Goal: Transaction & Acquisition: Purchase product/service

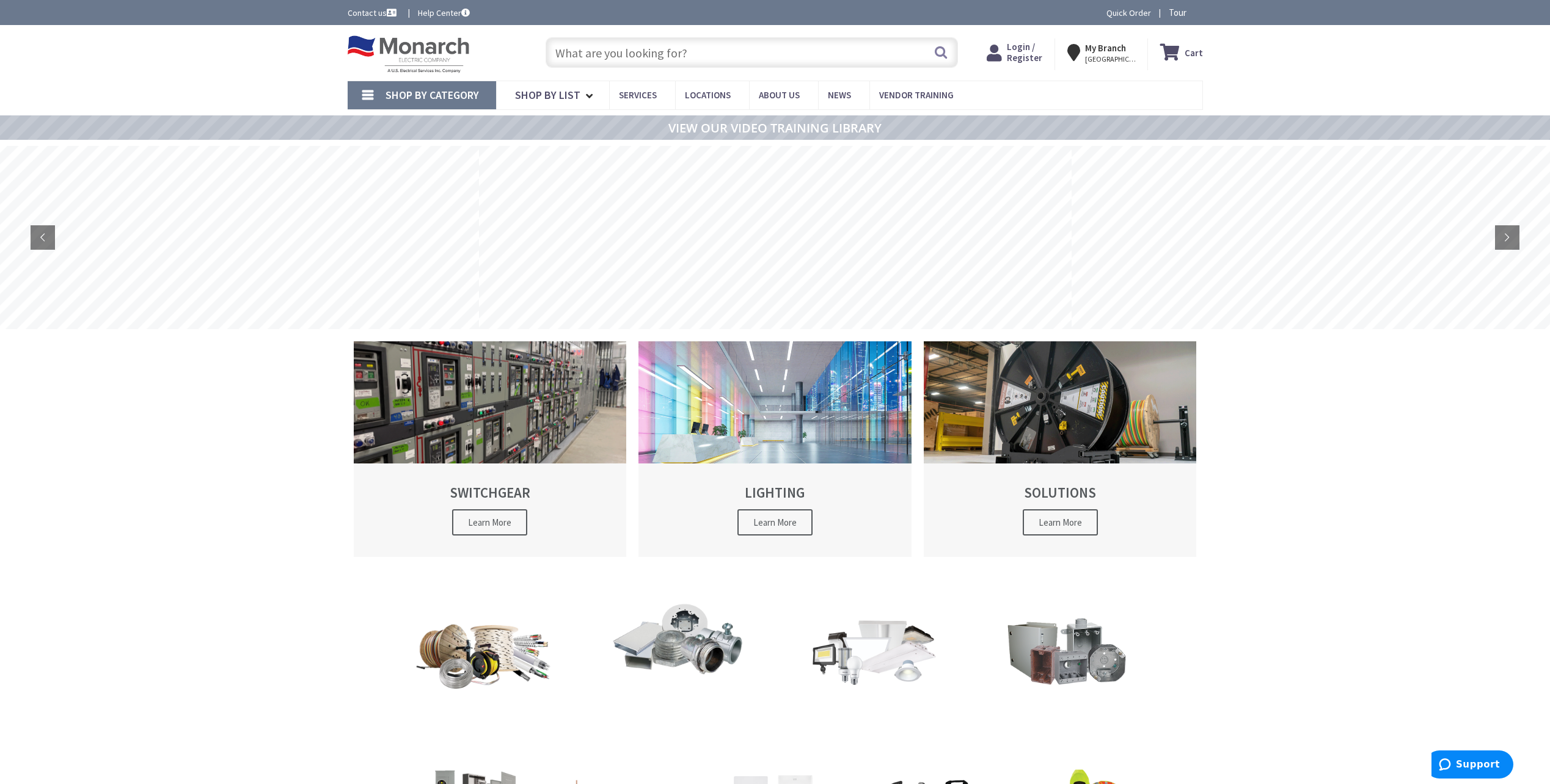
click at [685, 56] on input "text" at bounding box center [751, 52] width 412 height 30
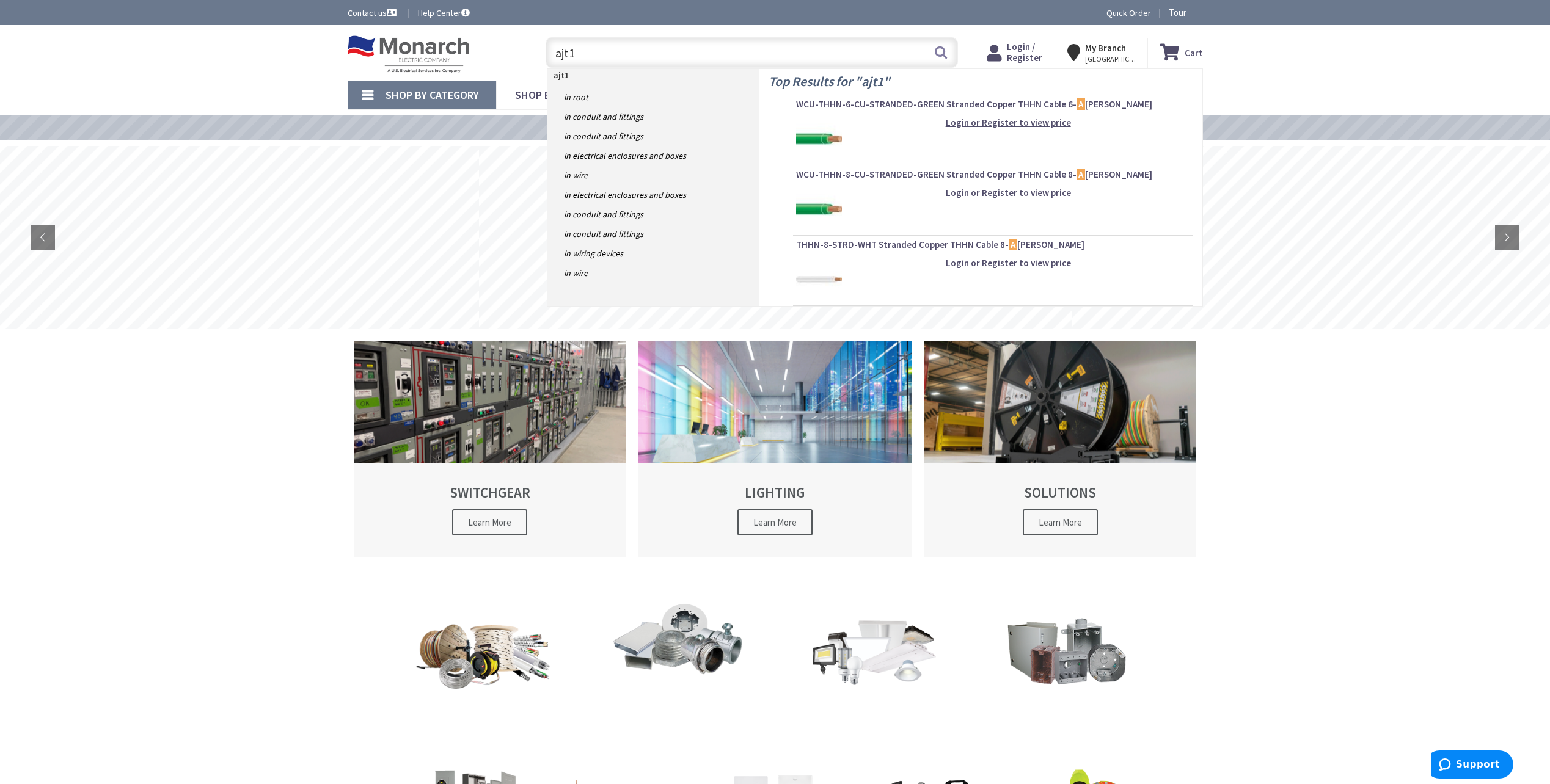
type input "ajt15"
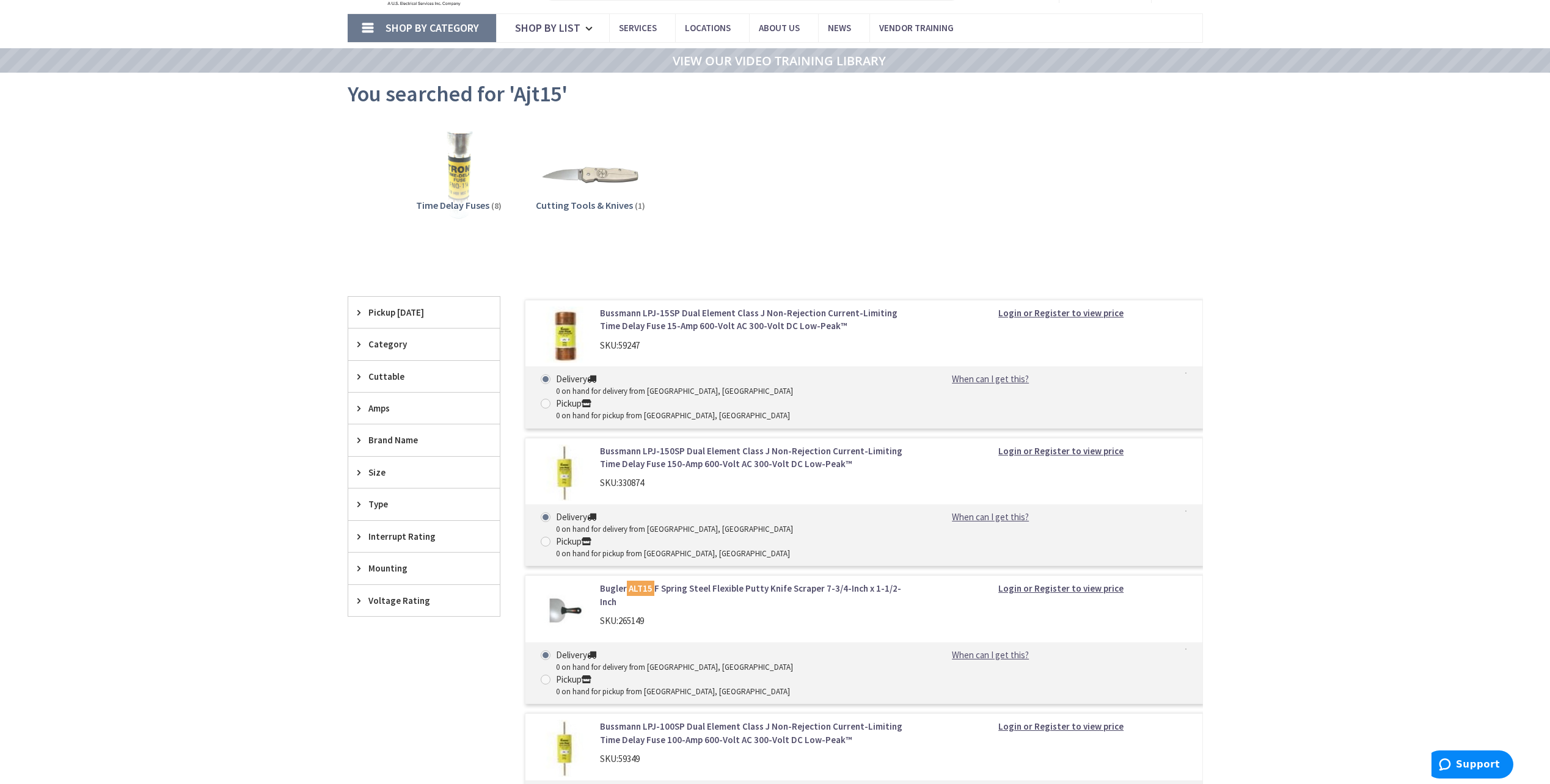
scroll to position [122, 0]
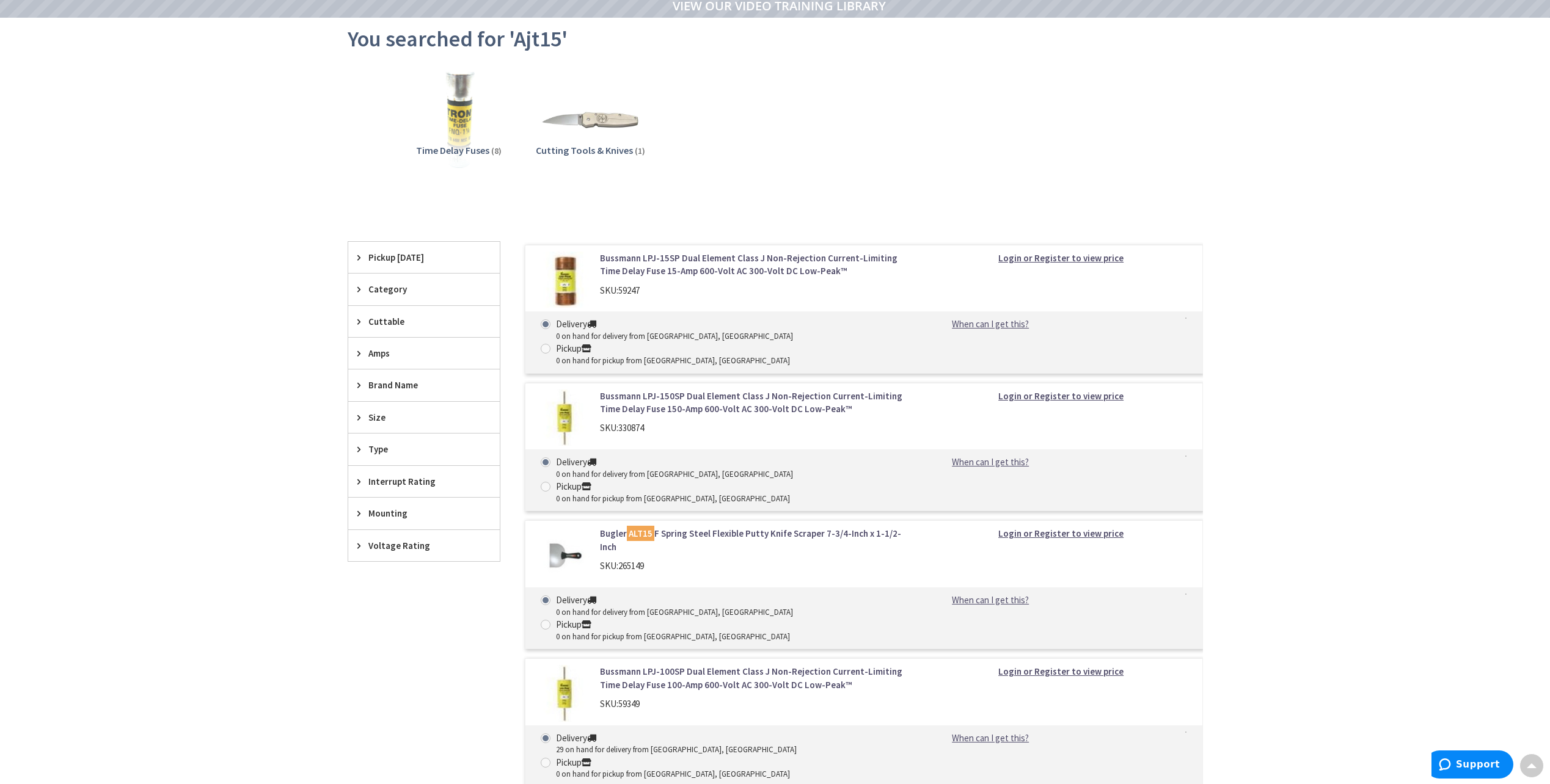
click at [457, 126] on img at bounding box center [458, 119] width 111 height 111
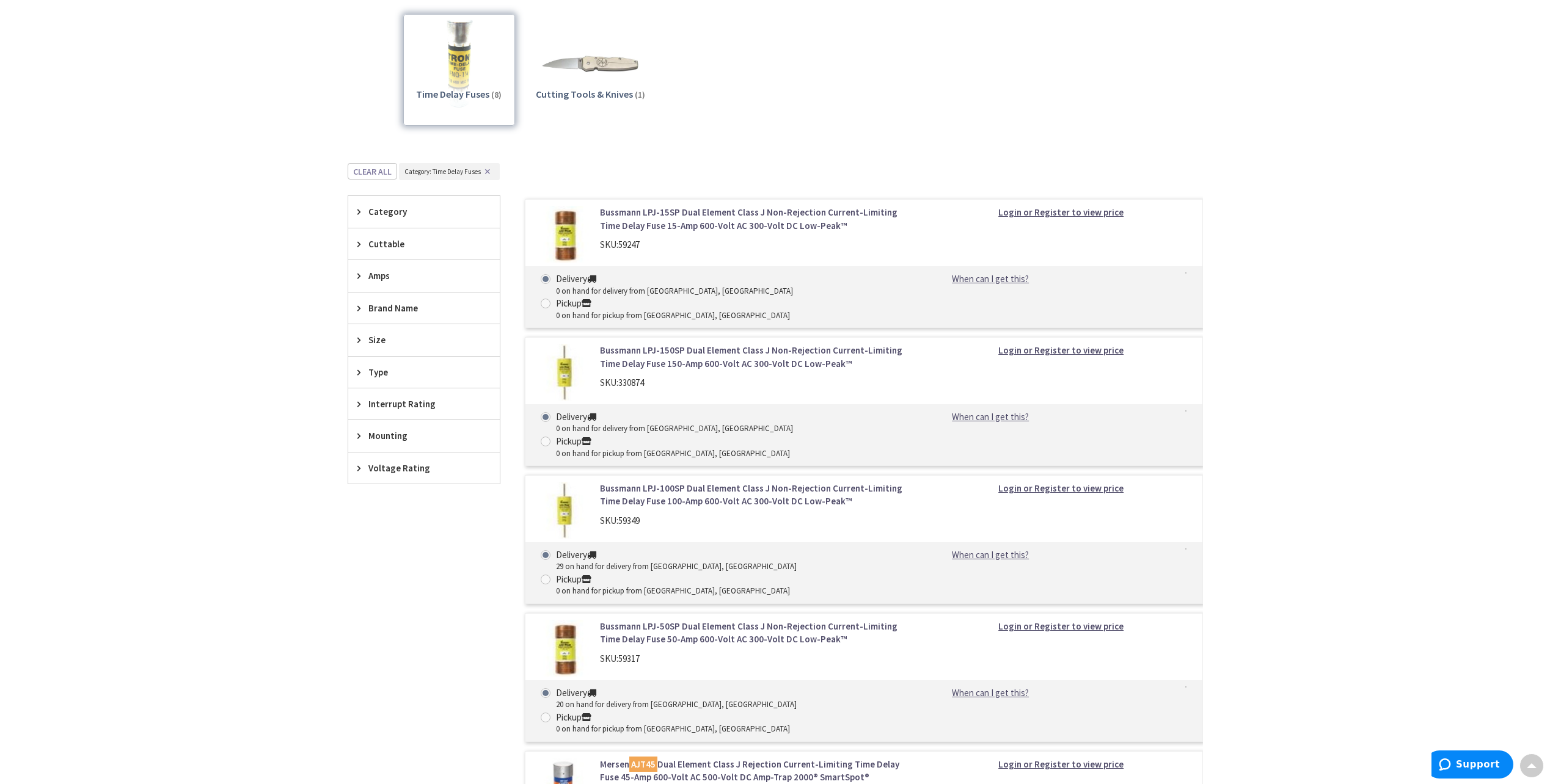
scroll to position [183, 0]
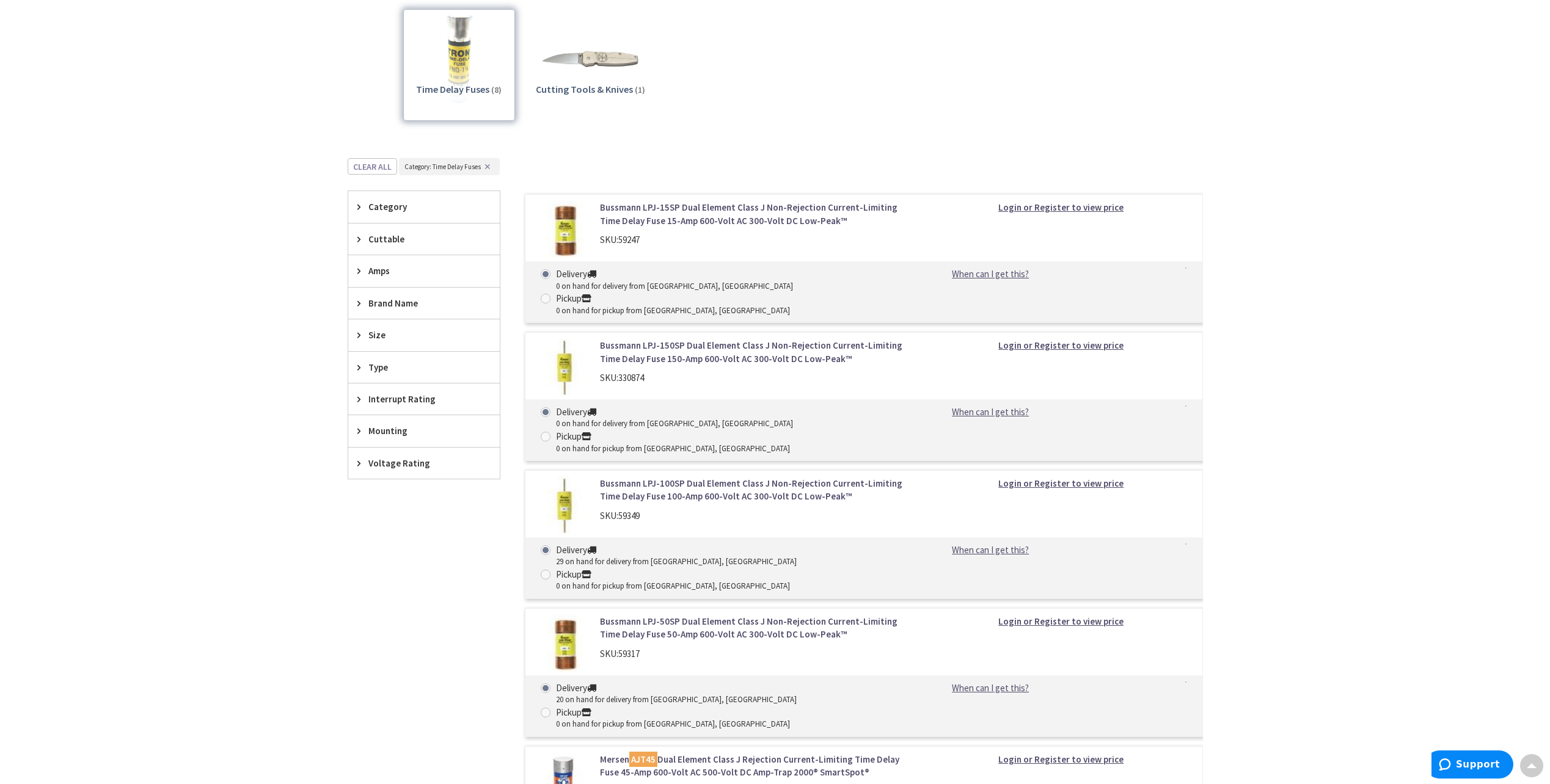
click at [362, 275] on icon at bounding box center [362, 271] width 9 height 9
click at [382, 340] on span "15 Amp" at bounding box center [424, 337] width 151 height 21
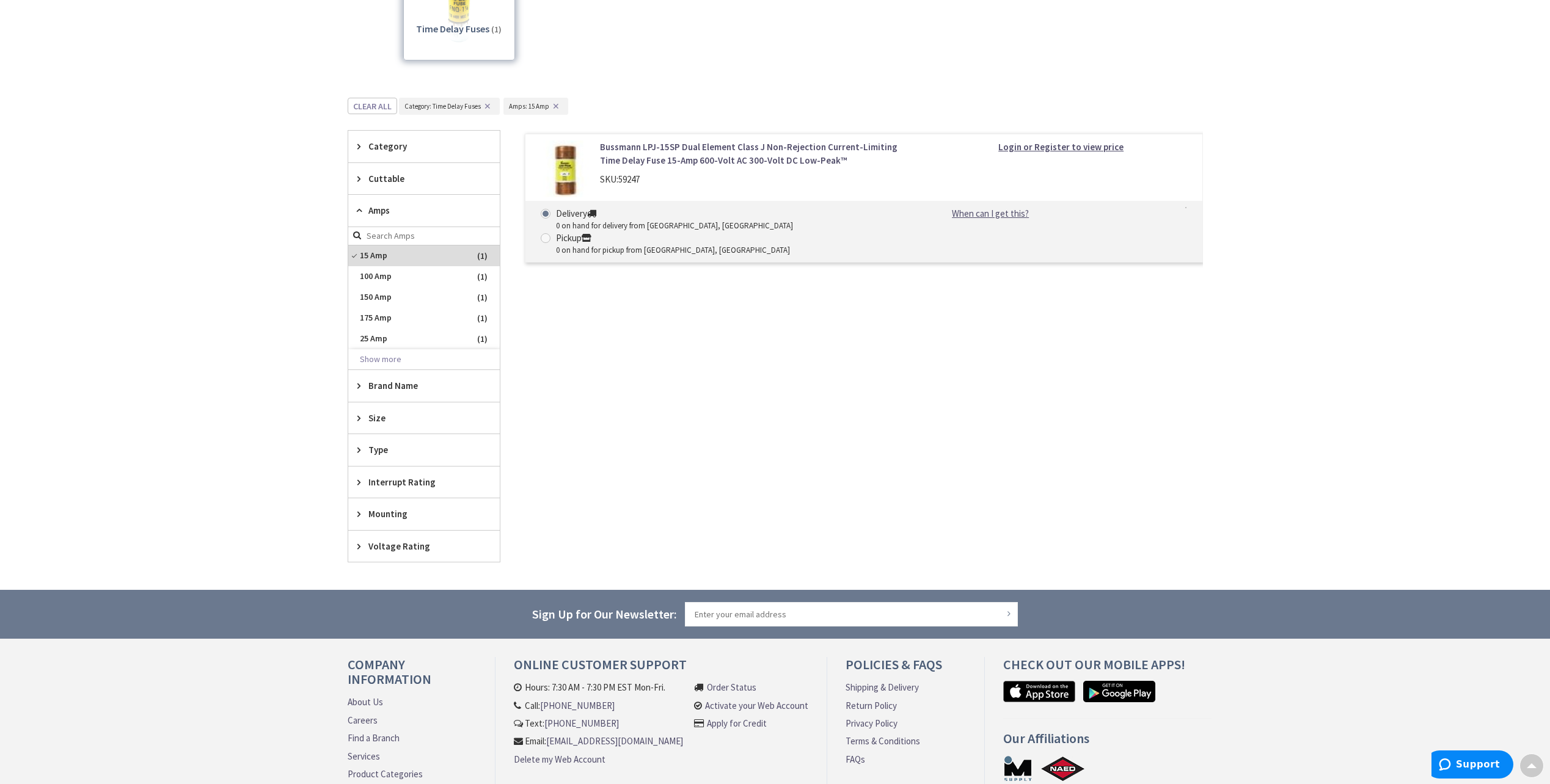
scroll to position [245, 0]
click at [402, 388] on span "Brand Name" at bounding box center [418, 385] width 100 height 13
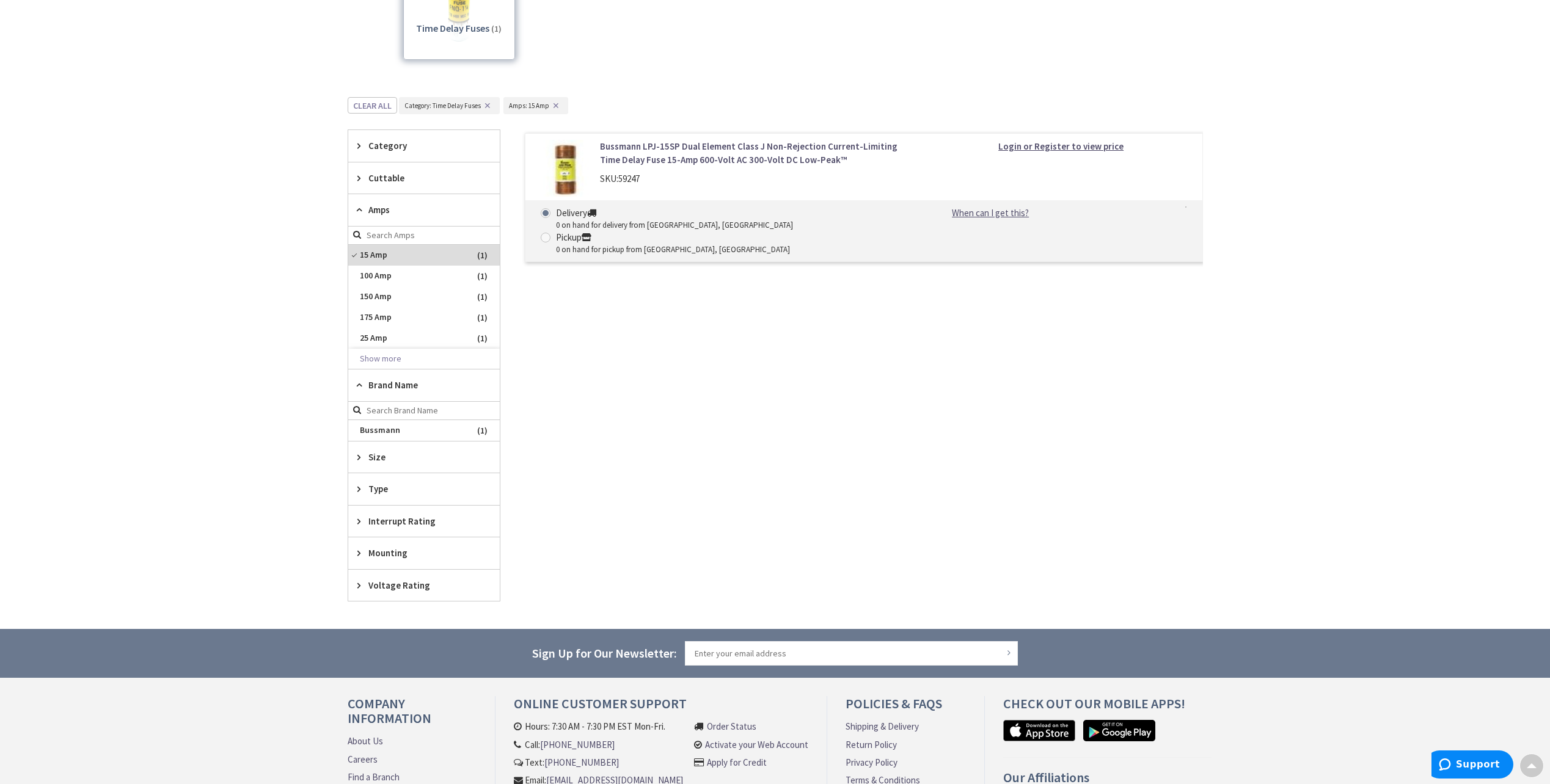
click at [392, 463] on span "Size" at bounding box center [418, 457] width 100 height 13
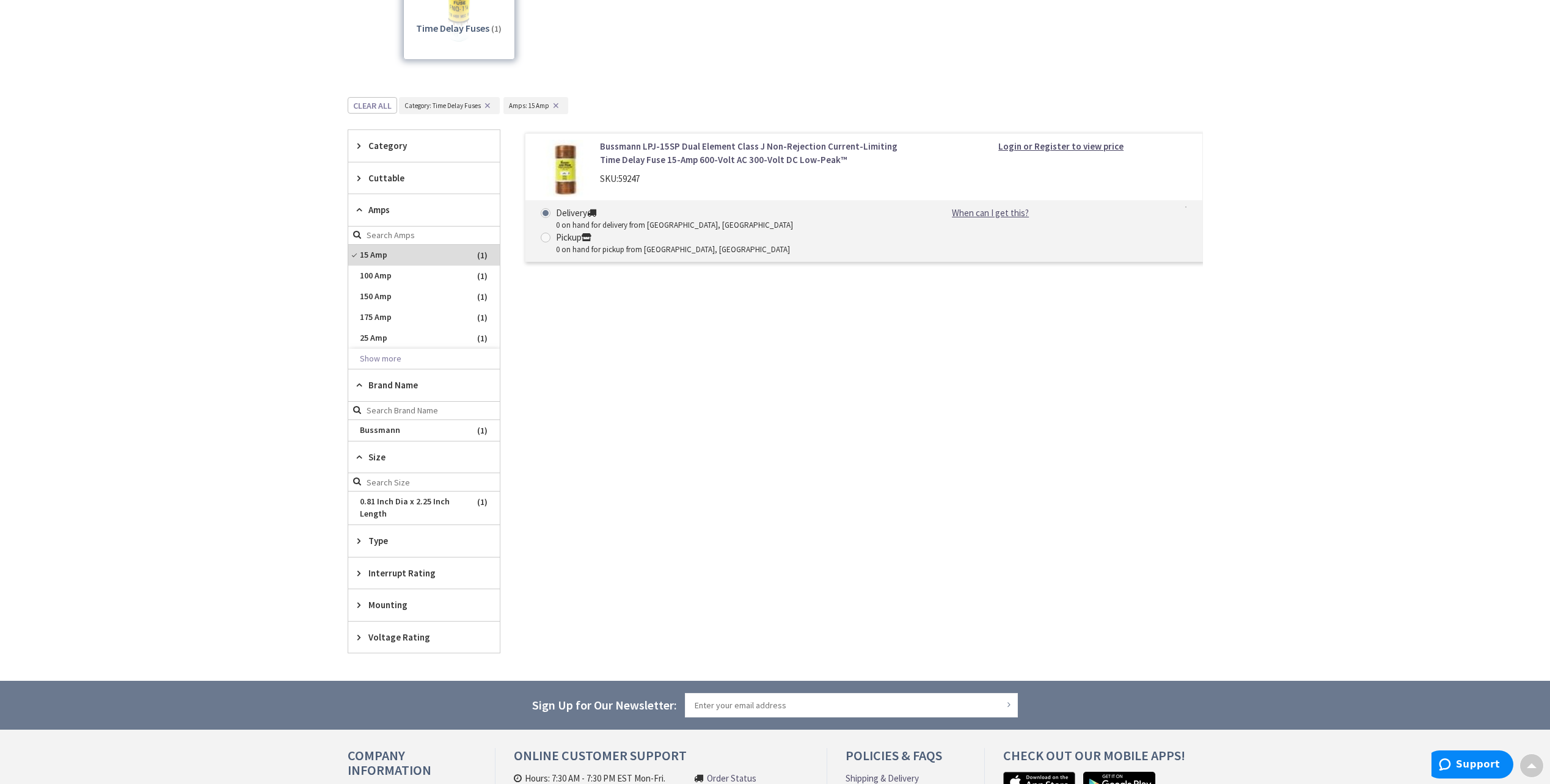
click at [409, 545] on span "Type" at bounding box center [418, 541] width 100 height 13
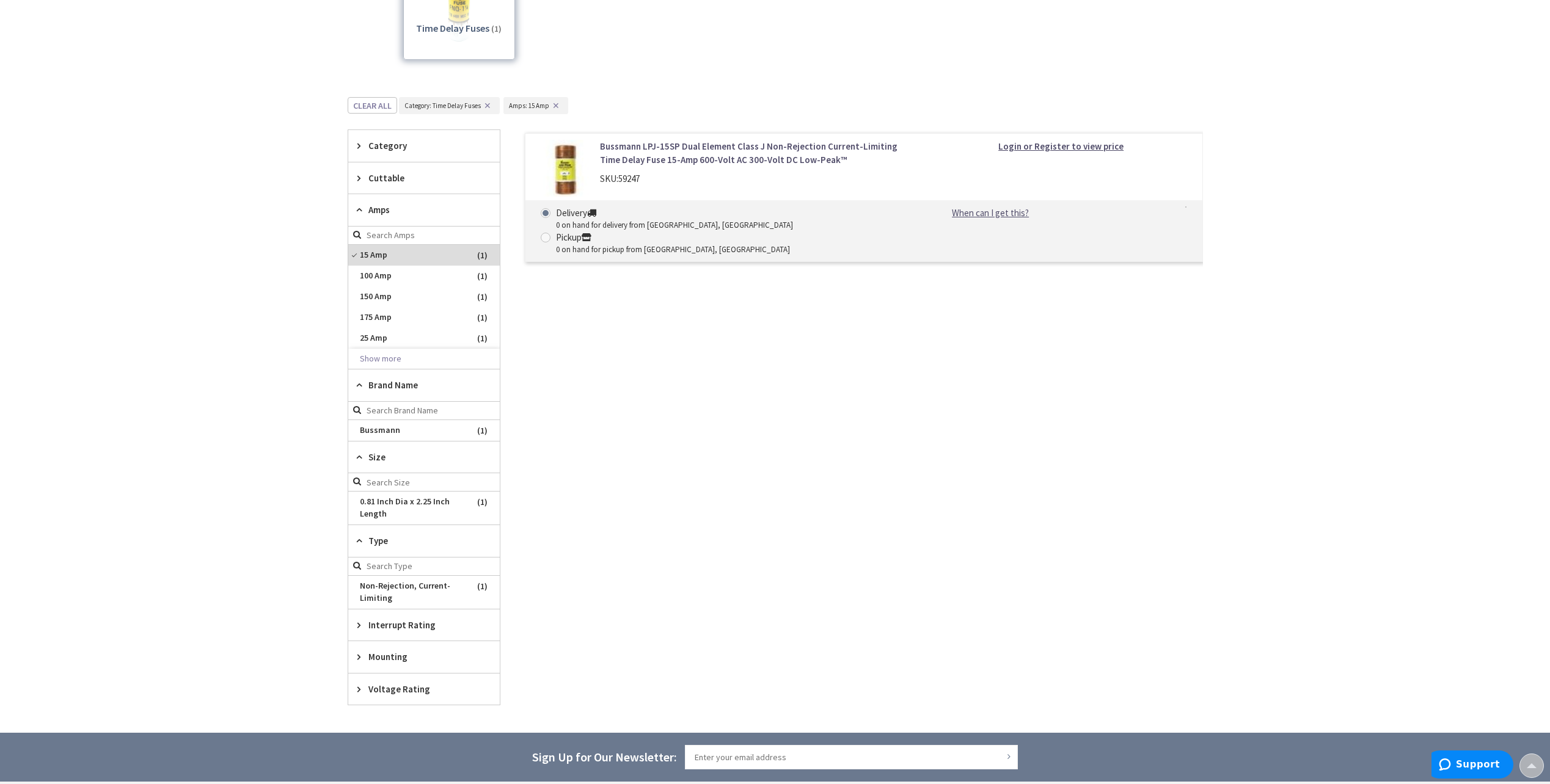
click at [425, 627] on span "Interrupt Rating" at bounding box center [418, 626] width 100 height 13
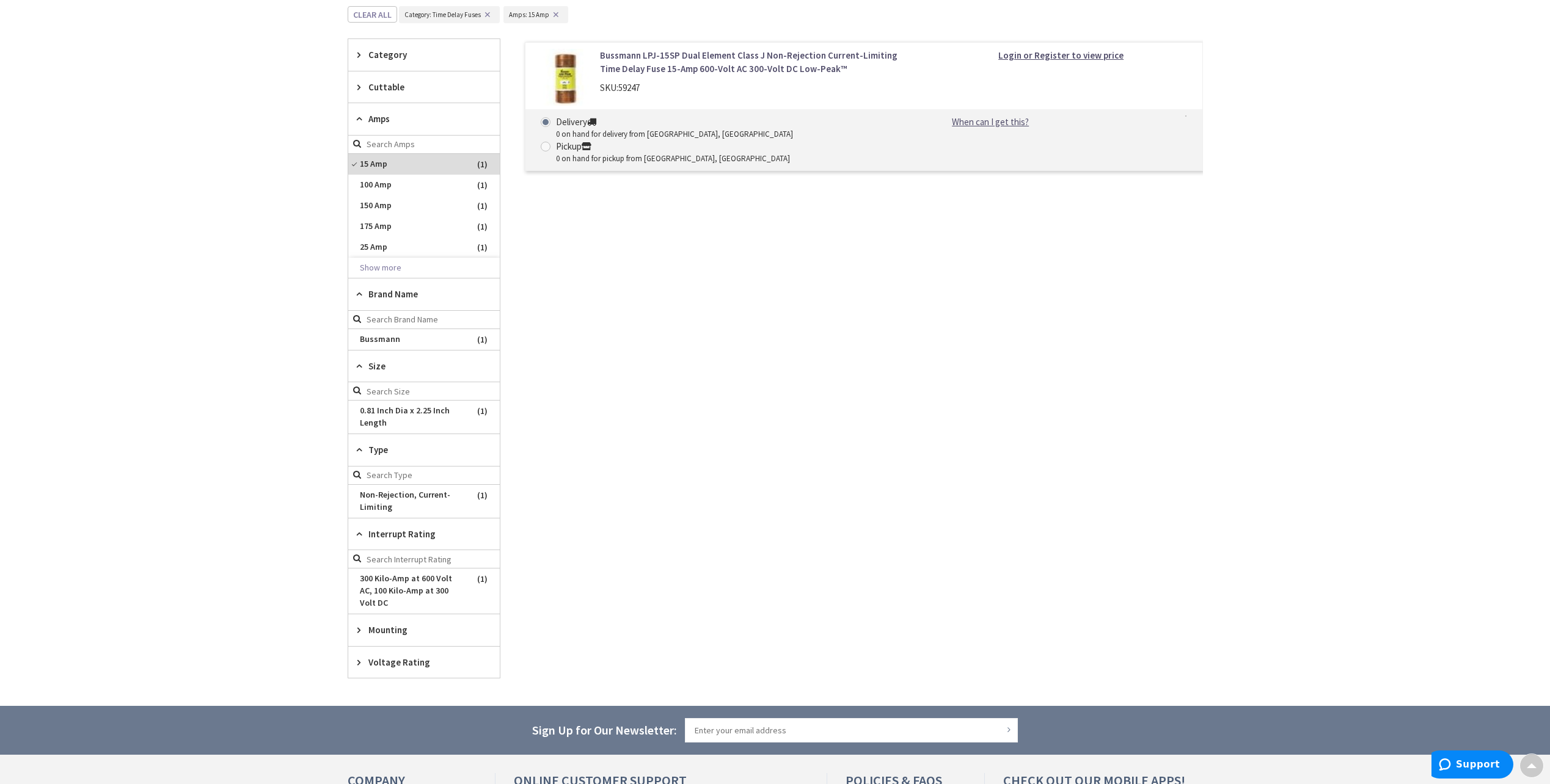
scroll to position [428, 0]
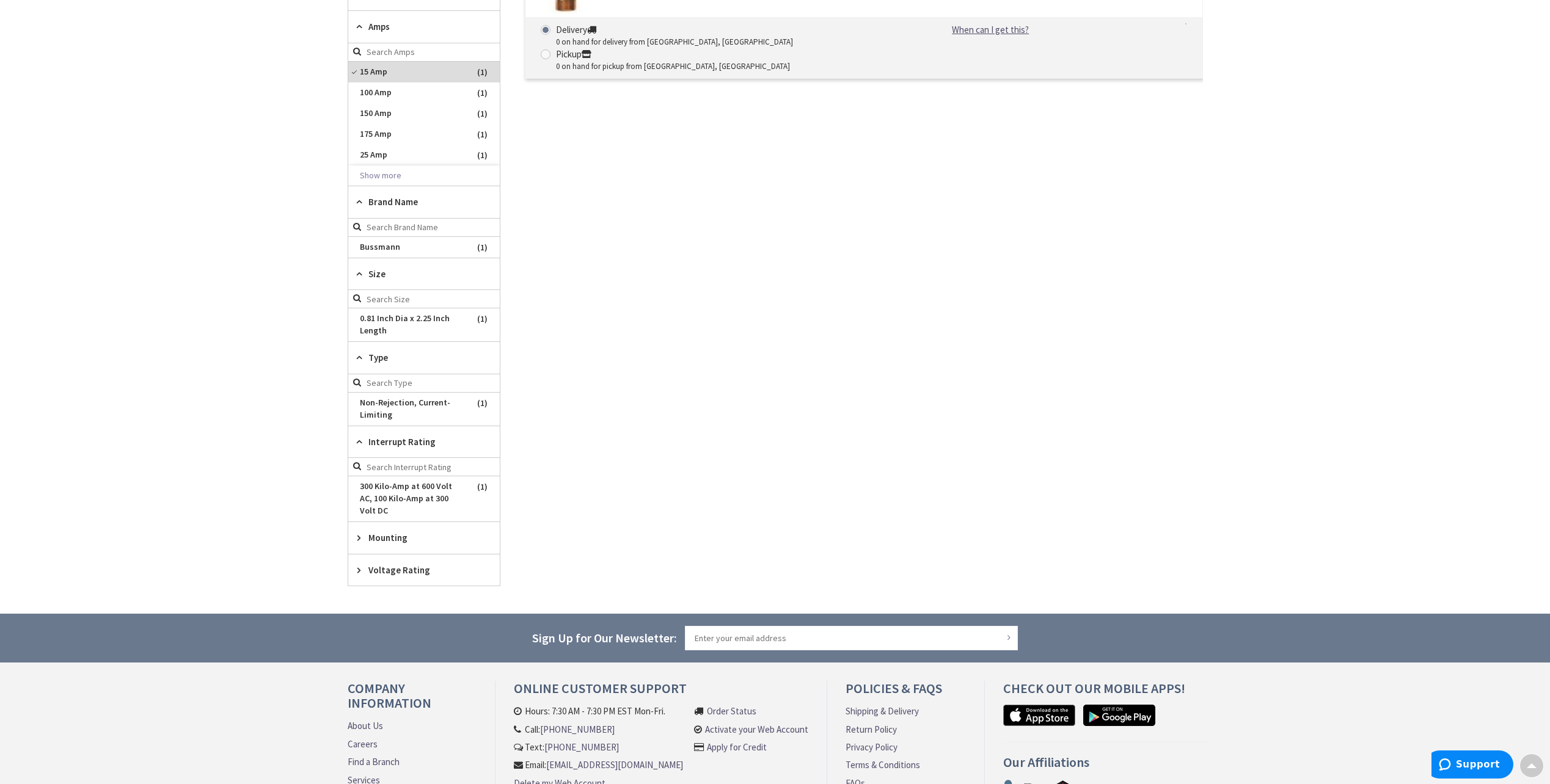
click at [382, 539] on span "Mounting" at bounding box center [418, 538] width 100 height 13
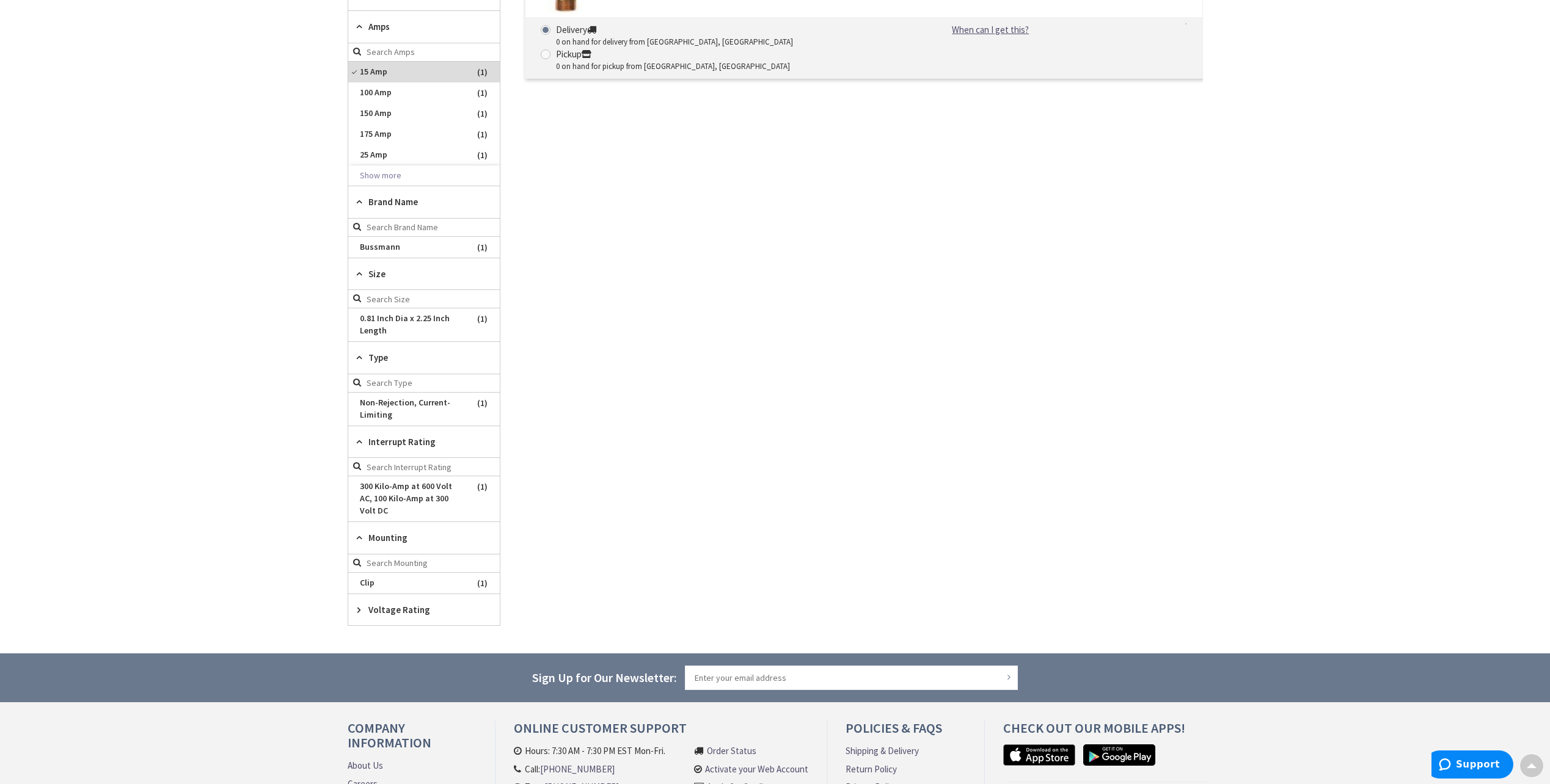
drag, startPoint x: 413, startPoint y: 614, endPoint x: 459, endPoint y: 612, distance: 46.0
click at [413, 613] on span "Voltage Rating" at bounding box center [418, 610] width 100 height 13
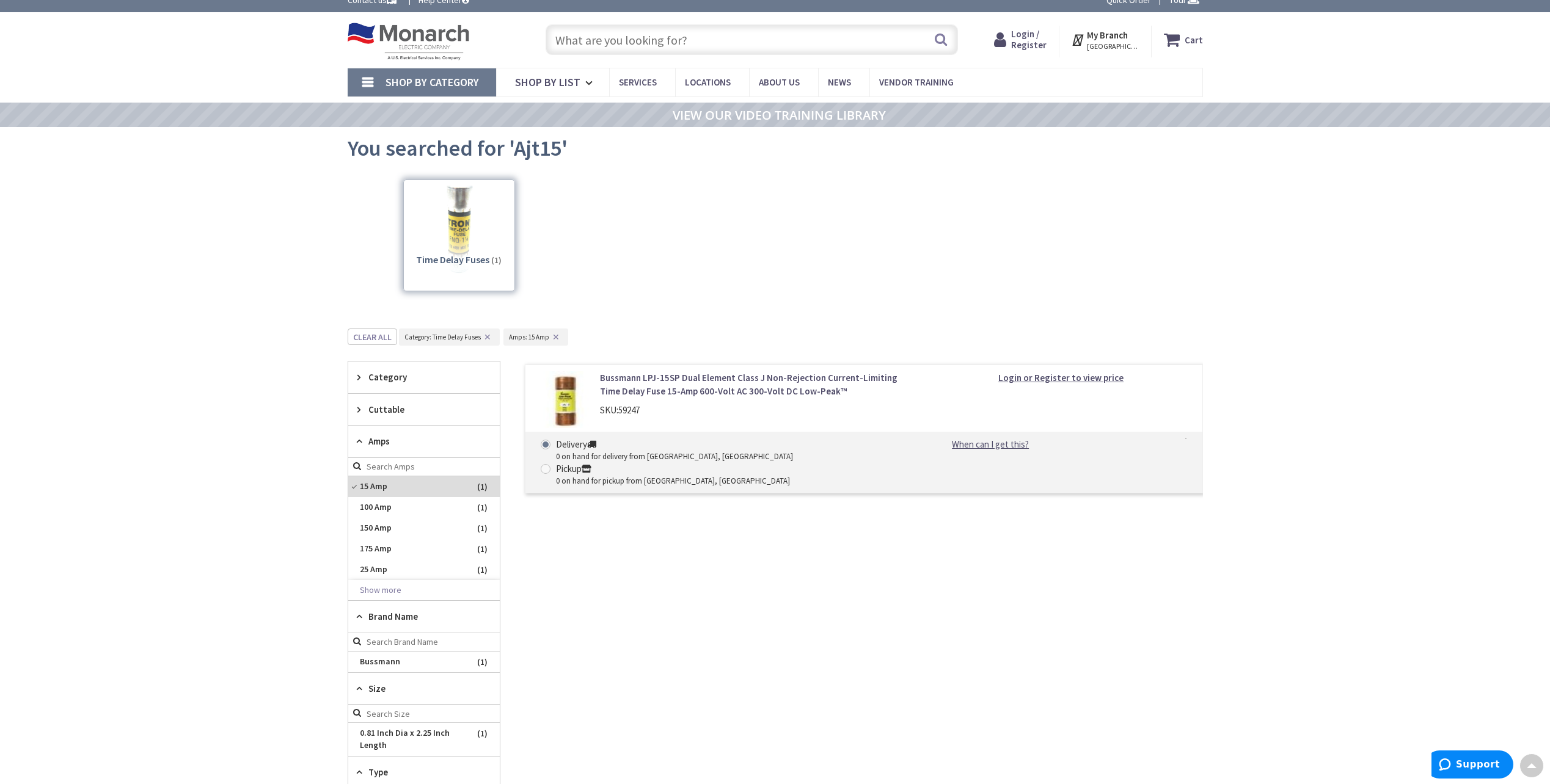
scroll to position [0, 0]
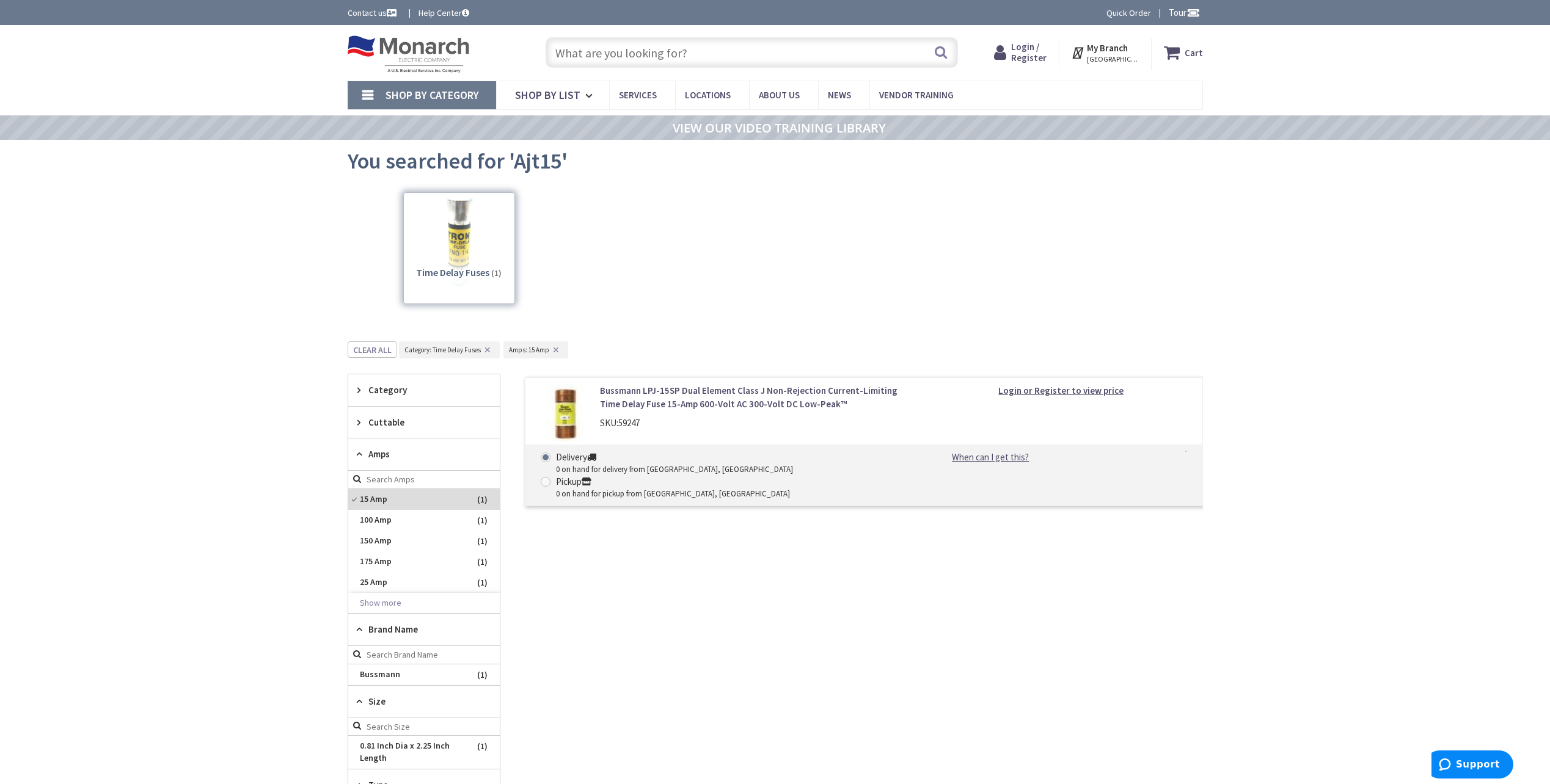
click at [426, 98] on span "Shop By Category" at bounding box center [432, 95] width 93 height 14
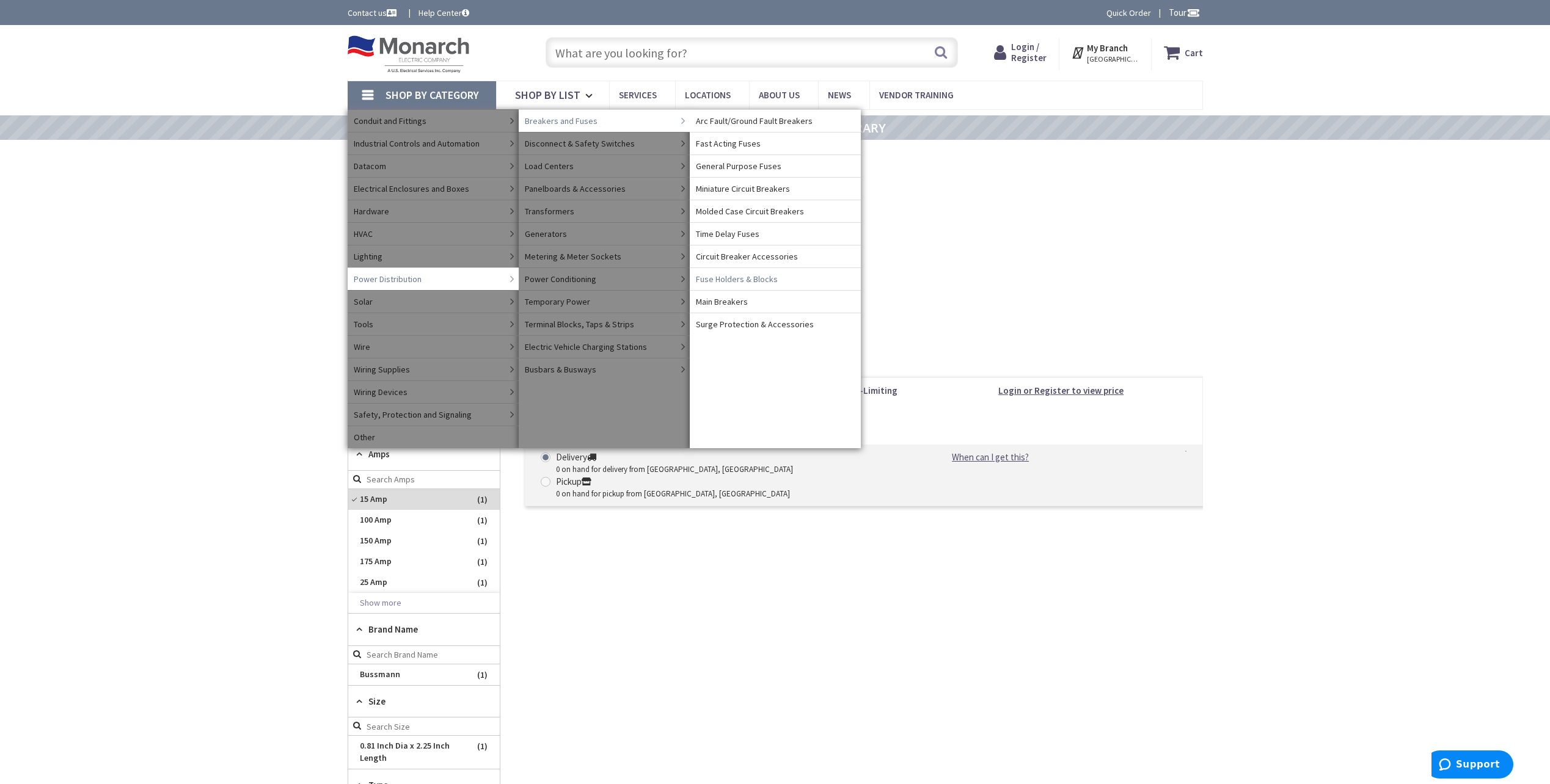
click at [739, 237] on span "Time Delay Fuses" at bounding box center [728, 234] width 63 height 12
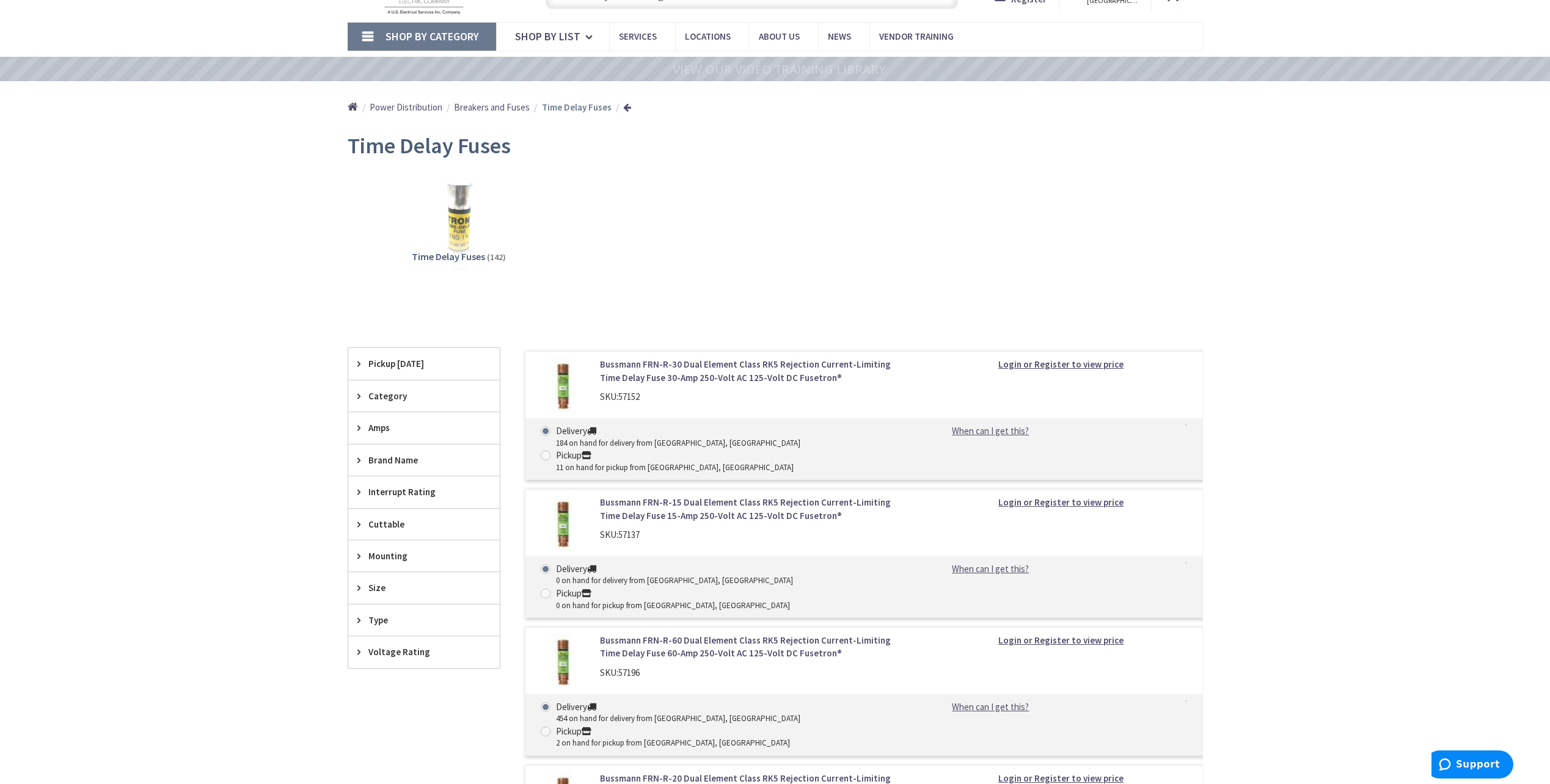
scroll to position [122, 0]
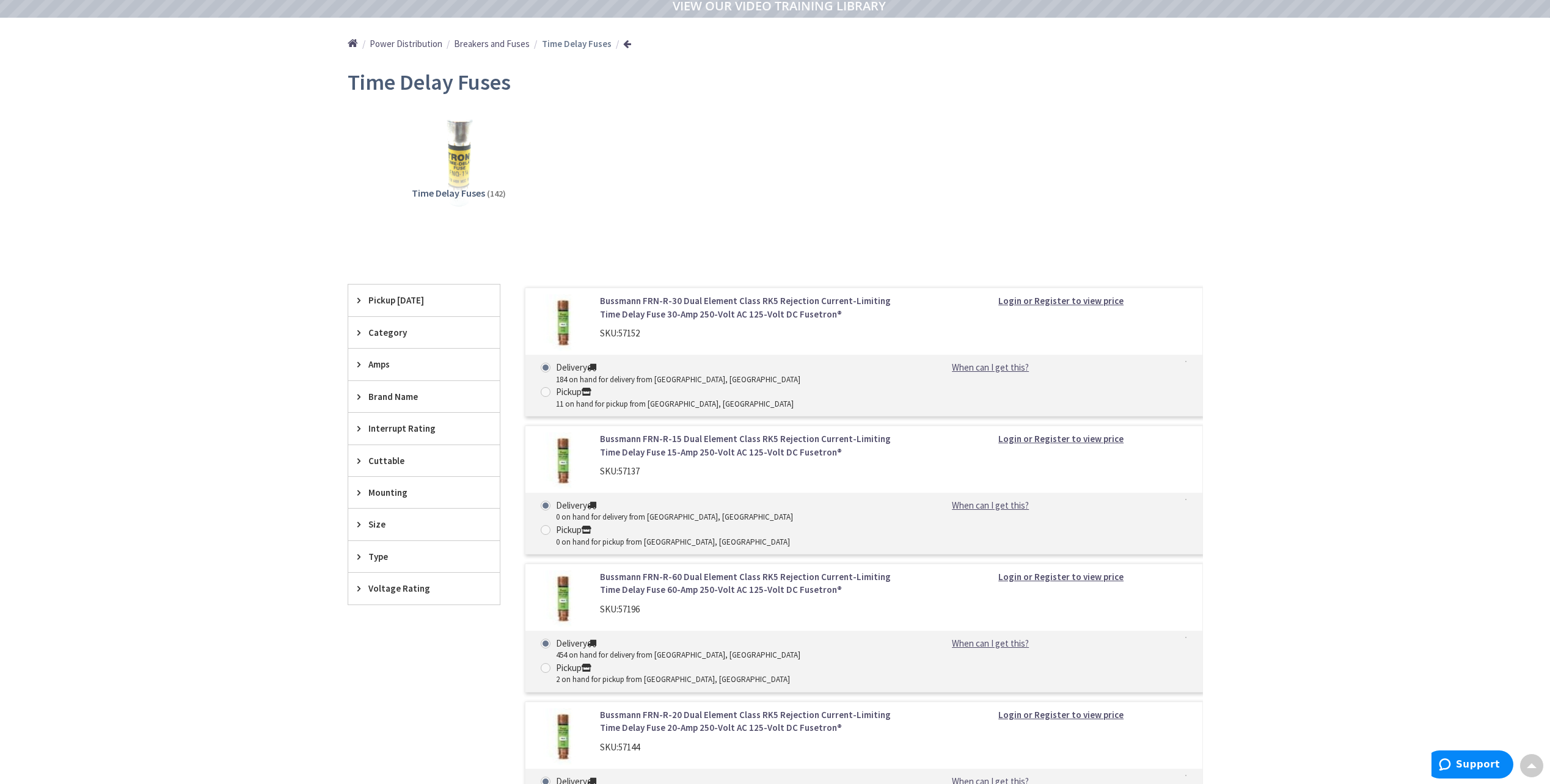
click at [366, 371] on div "Amps" at bounding box center [424, 364] width 151 height 31
drag, startPoint x: 384, startPoint y: 409, endPoint x: 389, endPoint y: 406, distance: 5.8
click at [384, 408] on span "15 Amp" at bounding box center [424, 410] width 151 height 21
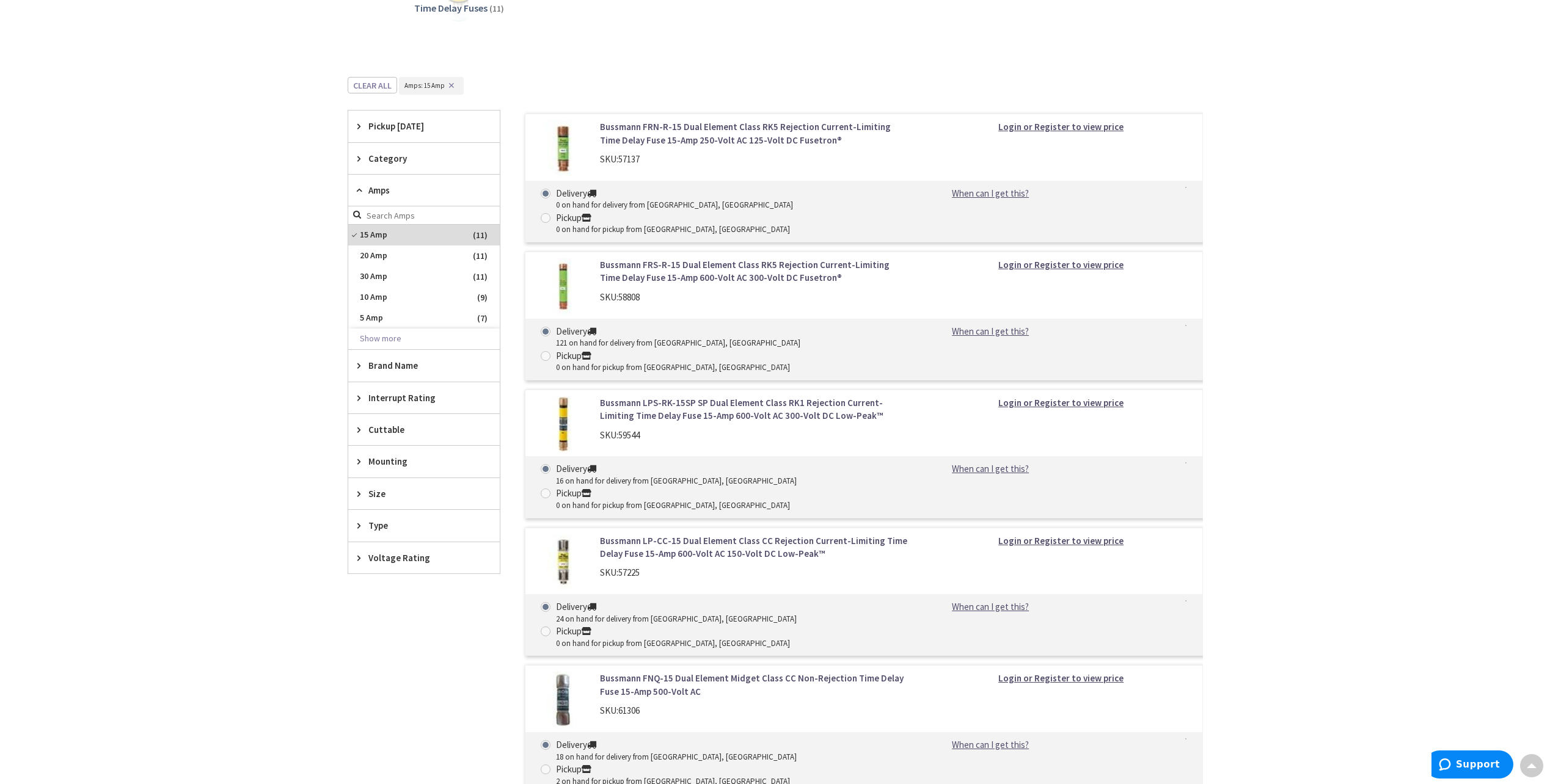
scroll to position [305, 0]
click at [685, 398] on link "Bussmann LPS-RK-15SP SP Dual Element Class RK1 Rejection Current-Limiting Time …" at bounding box center [755, 411] width 311 height 27
click at [680, 398] on link "Bussmann LPS-RK-15SP SP Dual Element Class RK1 Rejection Current-Limiting Time …" at bounding box center [755, 411] width 311 height 27
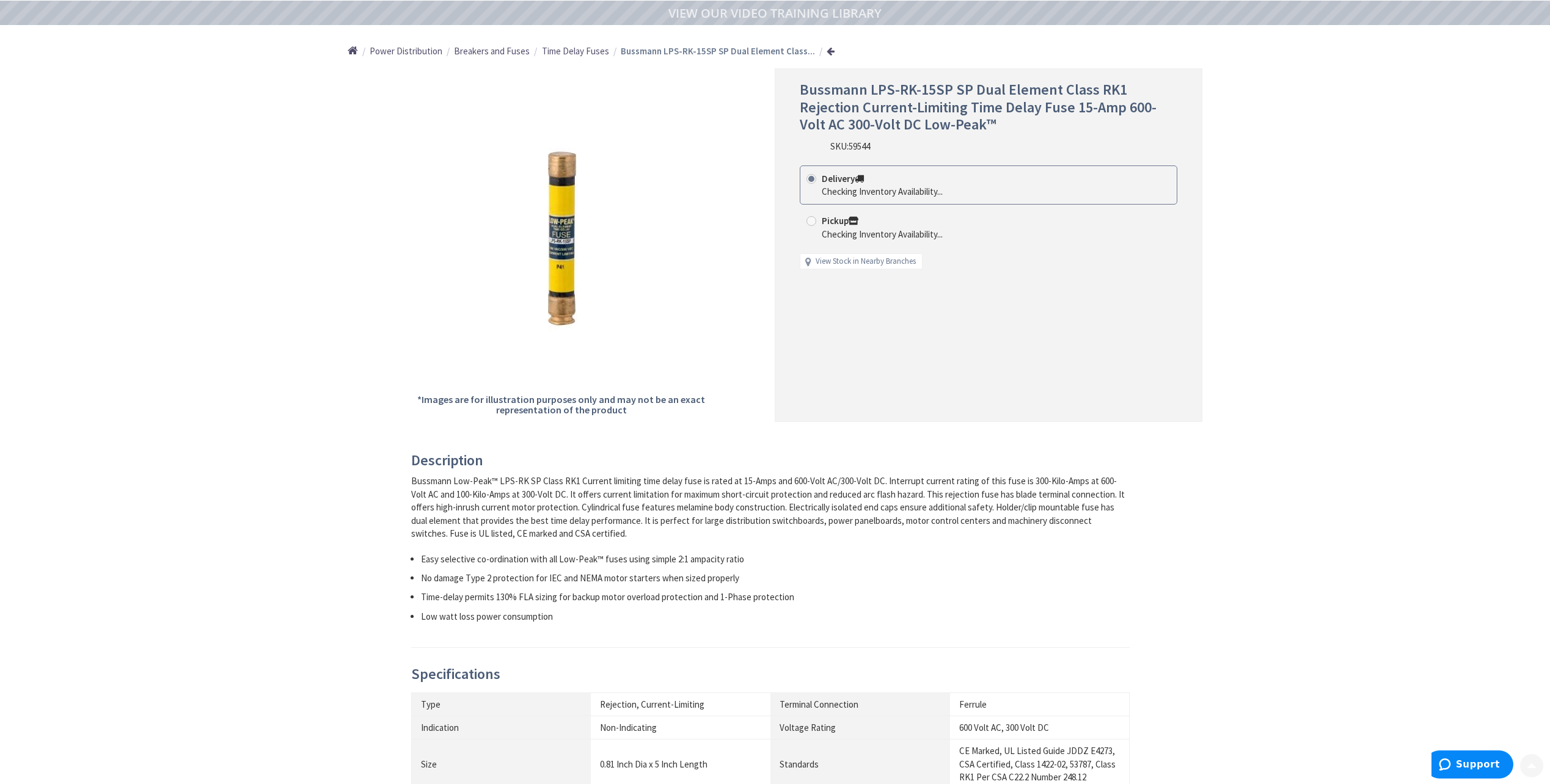
scroll to position [122, 0]
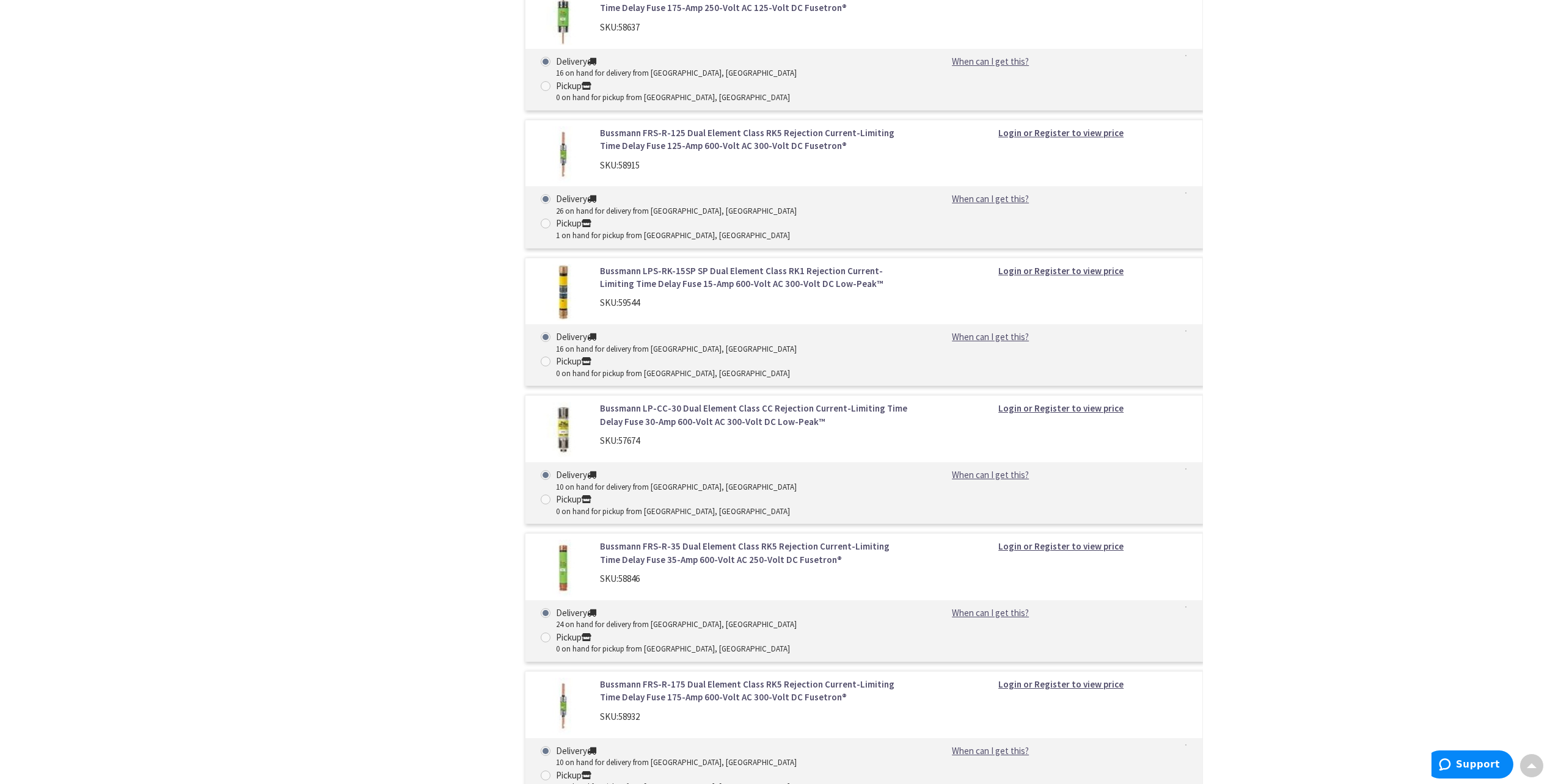
scroll to position [4870, 0]
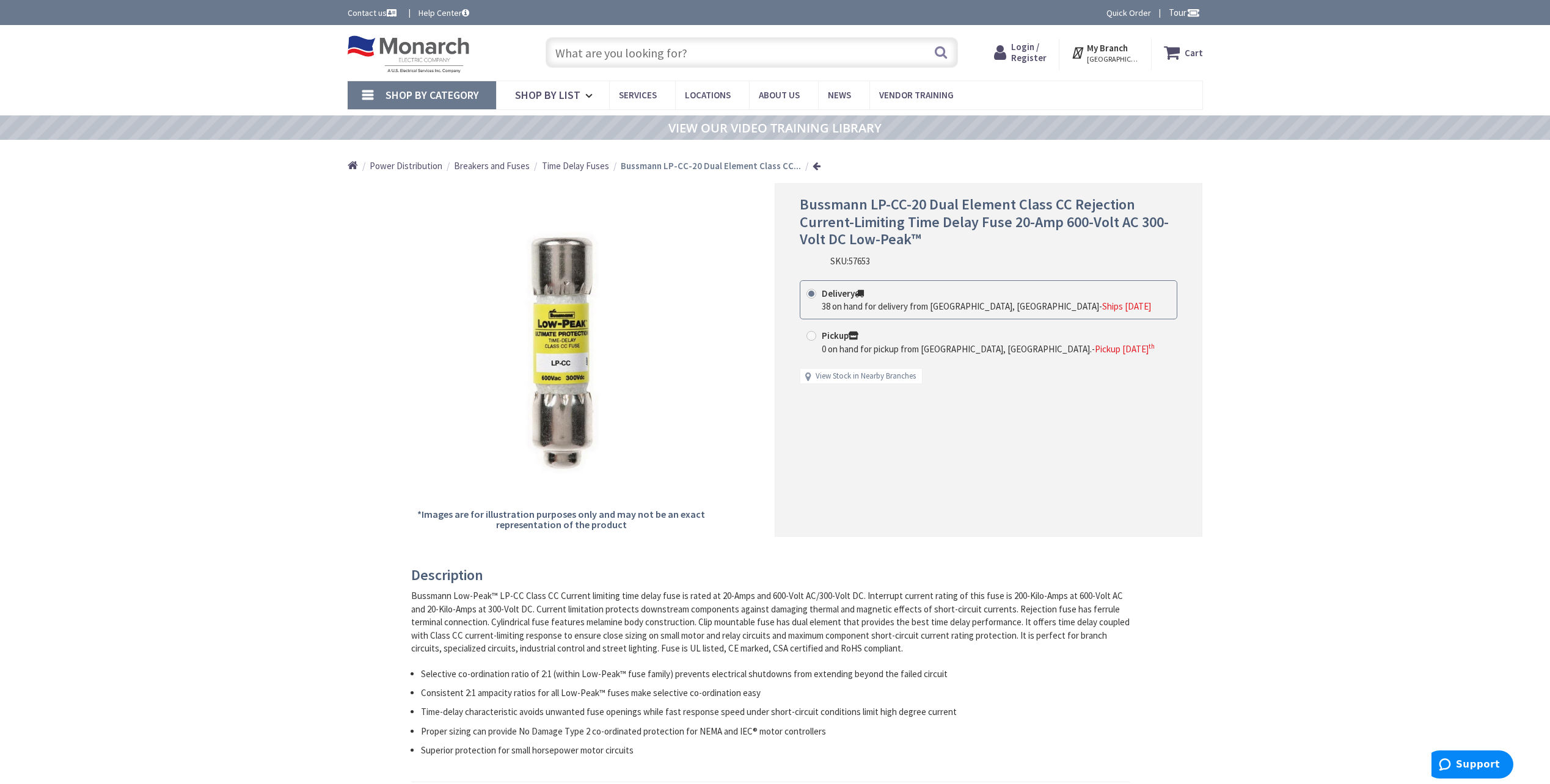
click at [534, 420] on img at bounding box center [561, 354] width 290 height 290
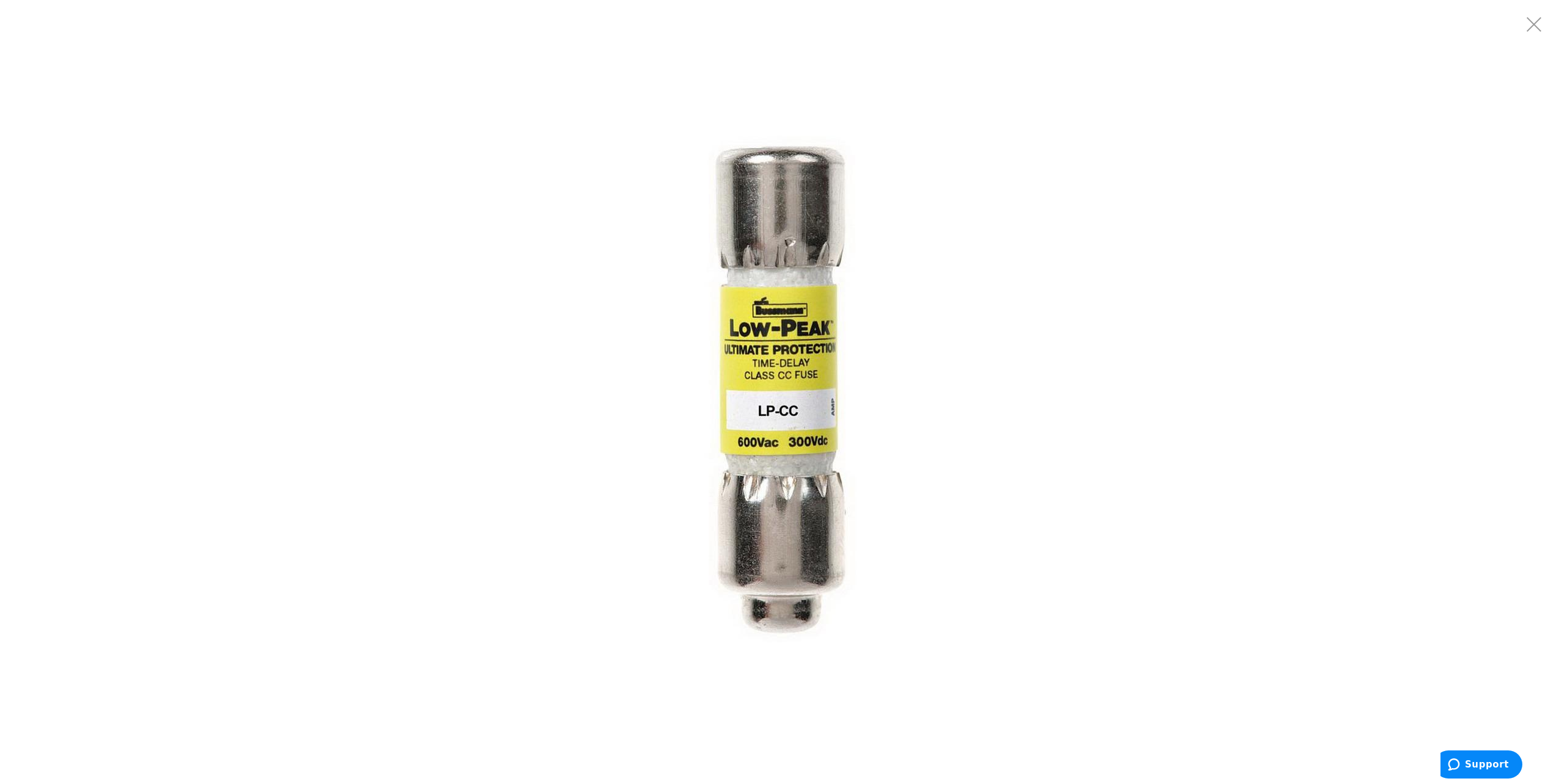
click at [723, 475] on img at bounding box center [780, 392] width 611 height 611
click at [1045, 472] on img at bounding box center [780, 392] width 611 height 611
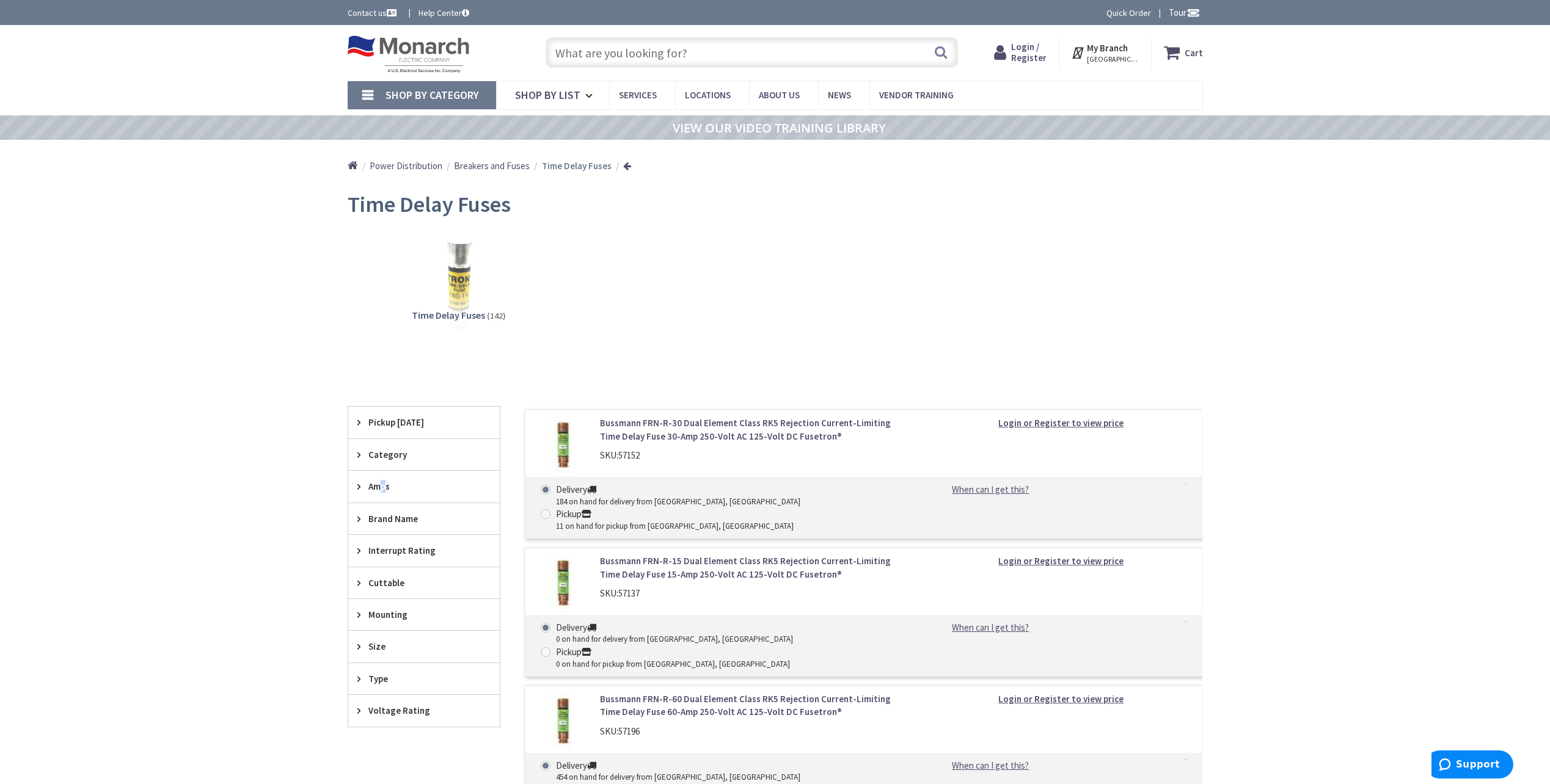
click at [386, 492] on span "Amps" at bounding box center [418, 486] width 100 height 13
drag, startPoint x: 386, startPoint y: 492, endPoint x: 373, endPoint y: 531, distance: 41.1
click at [373, 531] on span "15 Amp" at bounding box center [424, 532] width 151 height 21
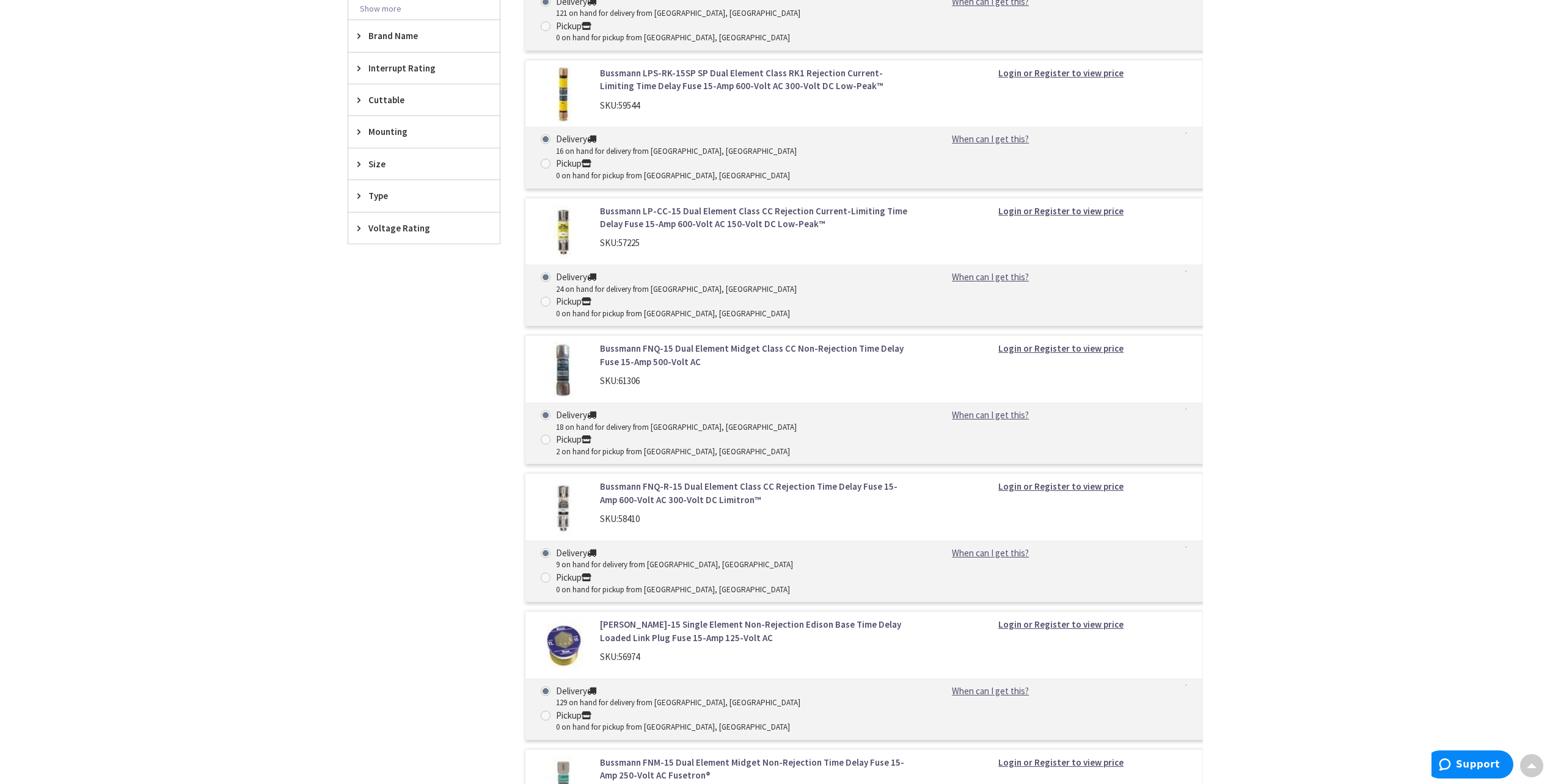
scroll to position [672, 0]
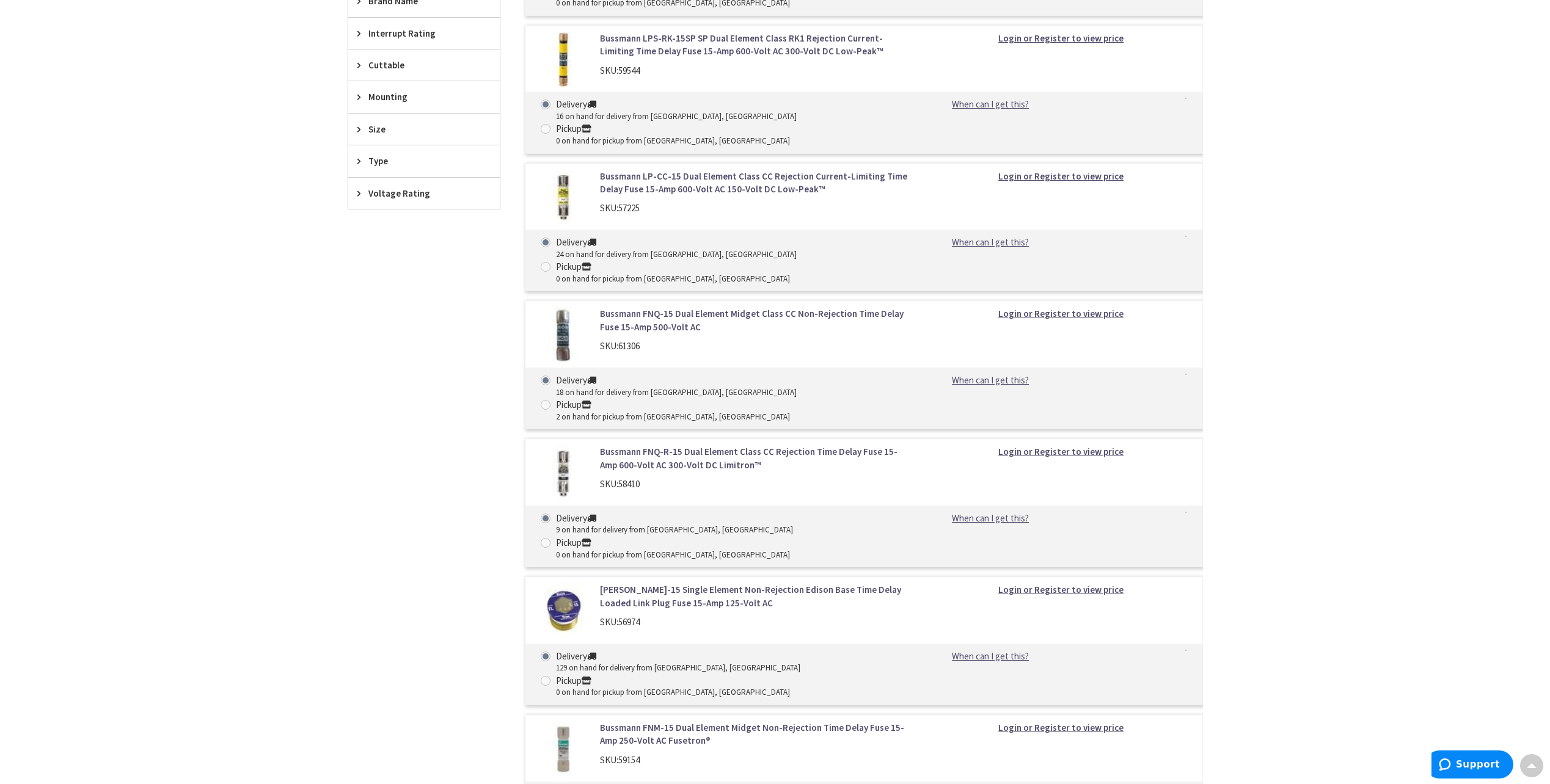
click at [644, 307] on link "Bussmann FNQ-15 Dual Element Midget Class CC Non-Rejection Time Delay Fuse 15-A…" at bounding box center [755, 320] width 311 height 27
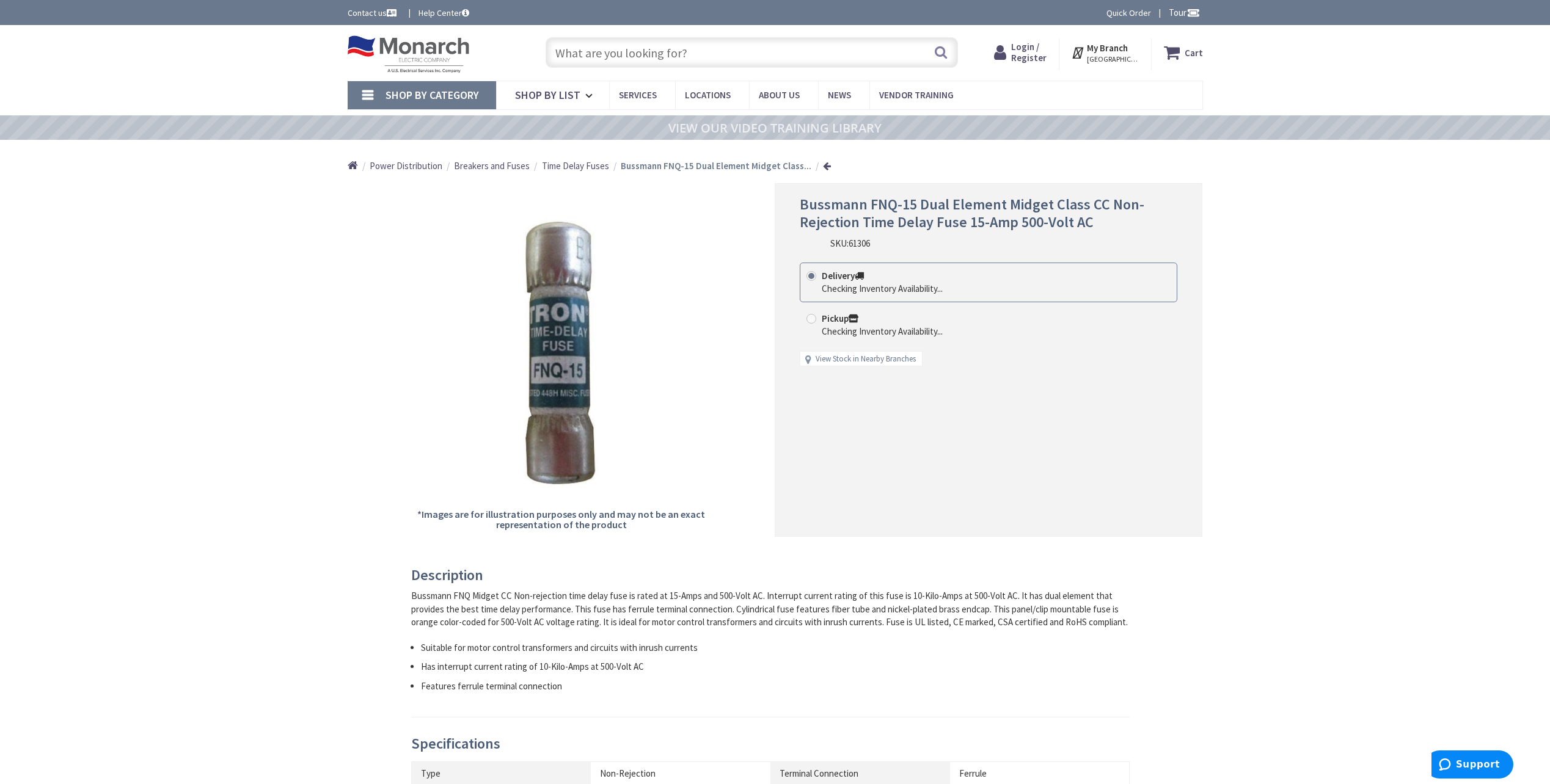
click at [555, 459] on img at bounding box center [561, 354] width 290 height 290
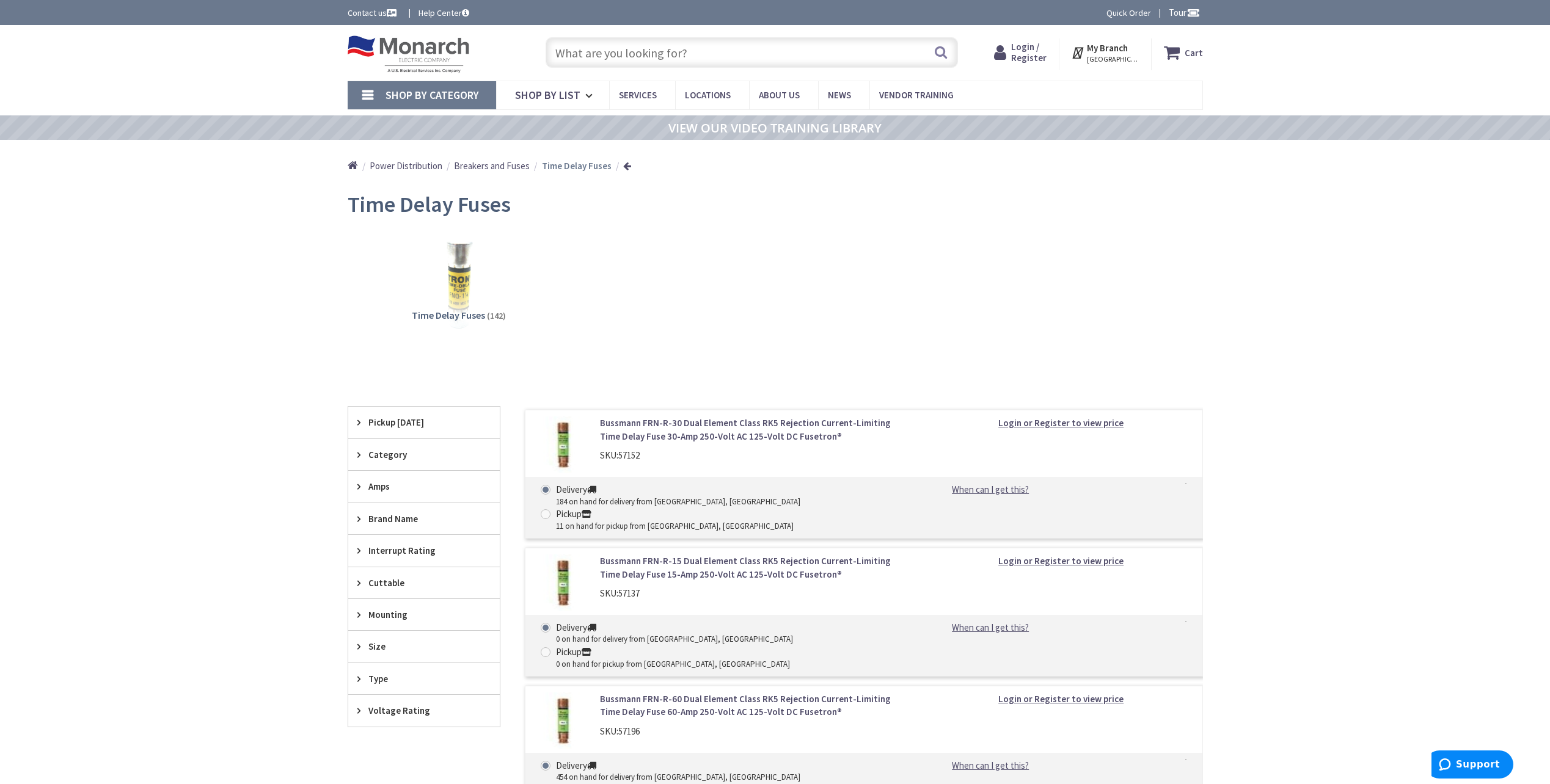
click at [376, 645] on span "Size" at bounding box center [418, 647] width 100 height 13
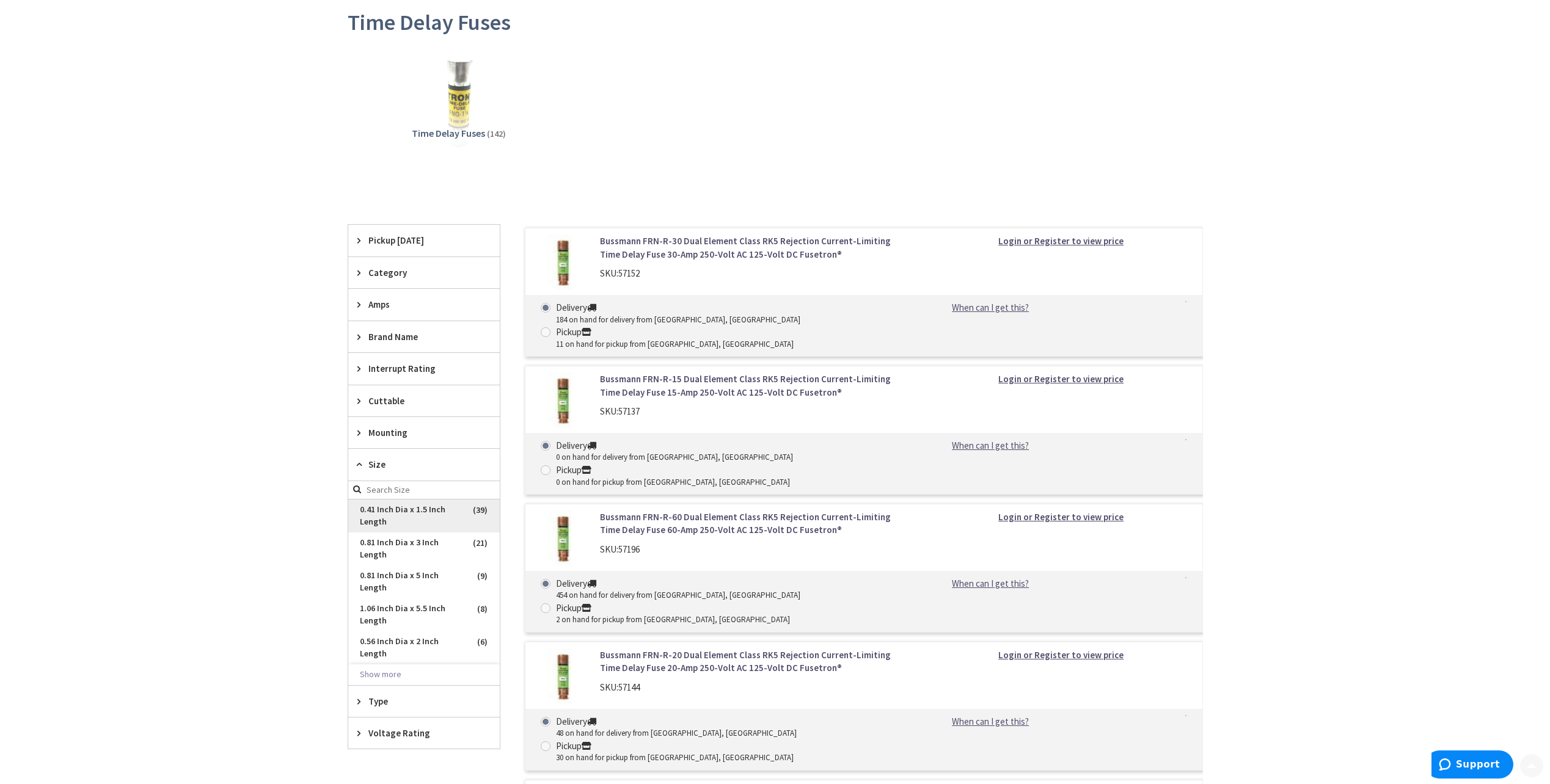
scroll to position [183, 0]
click at [380, 367] on span "Interrupt Rating" at bounding box center [418, 367] width 100 height 13
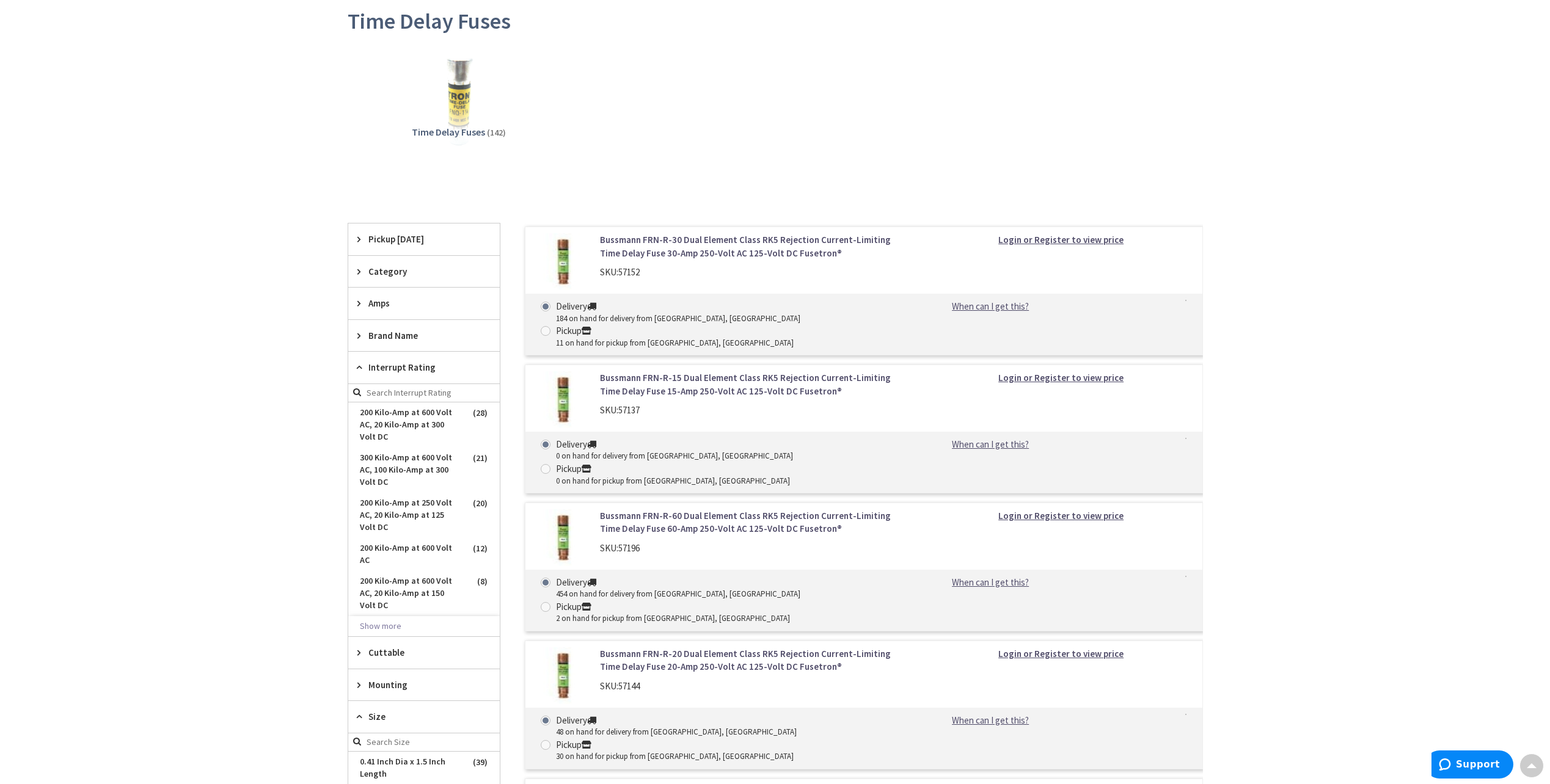
click at [381, 332] on span "Brand Name" at bounding box center [418, 336] width 100 height 13
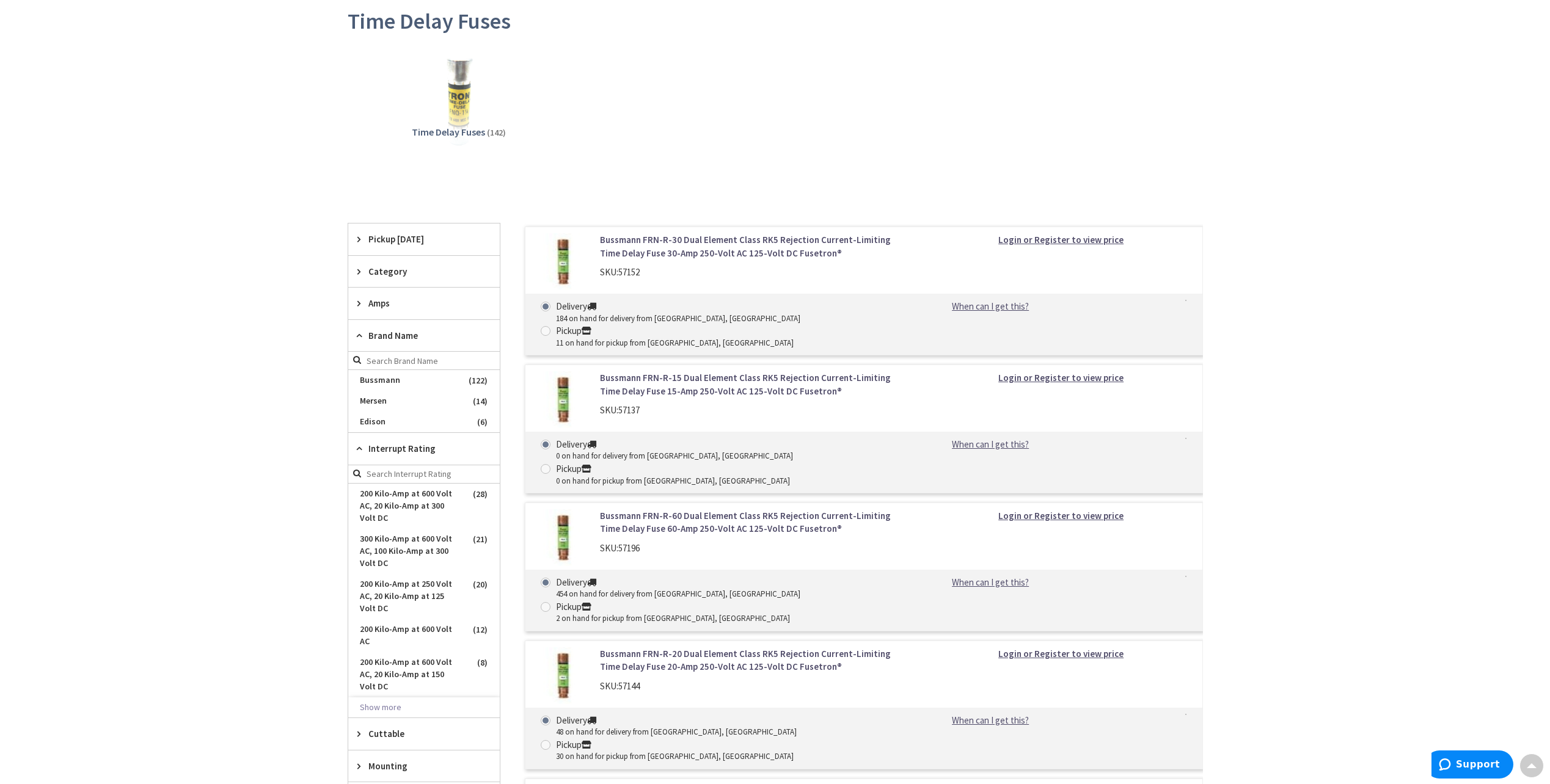
click at [383, 304] on span "Amps" at bounding box center [418, 303] width 100 height 13
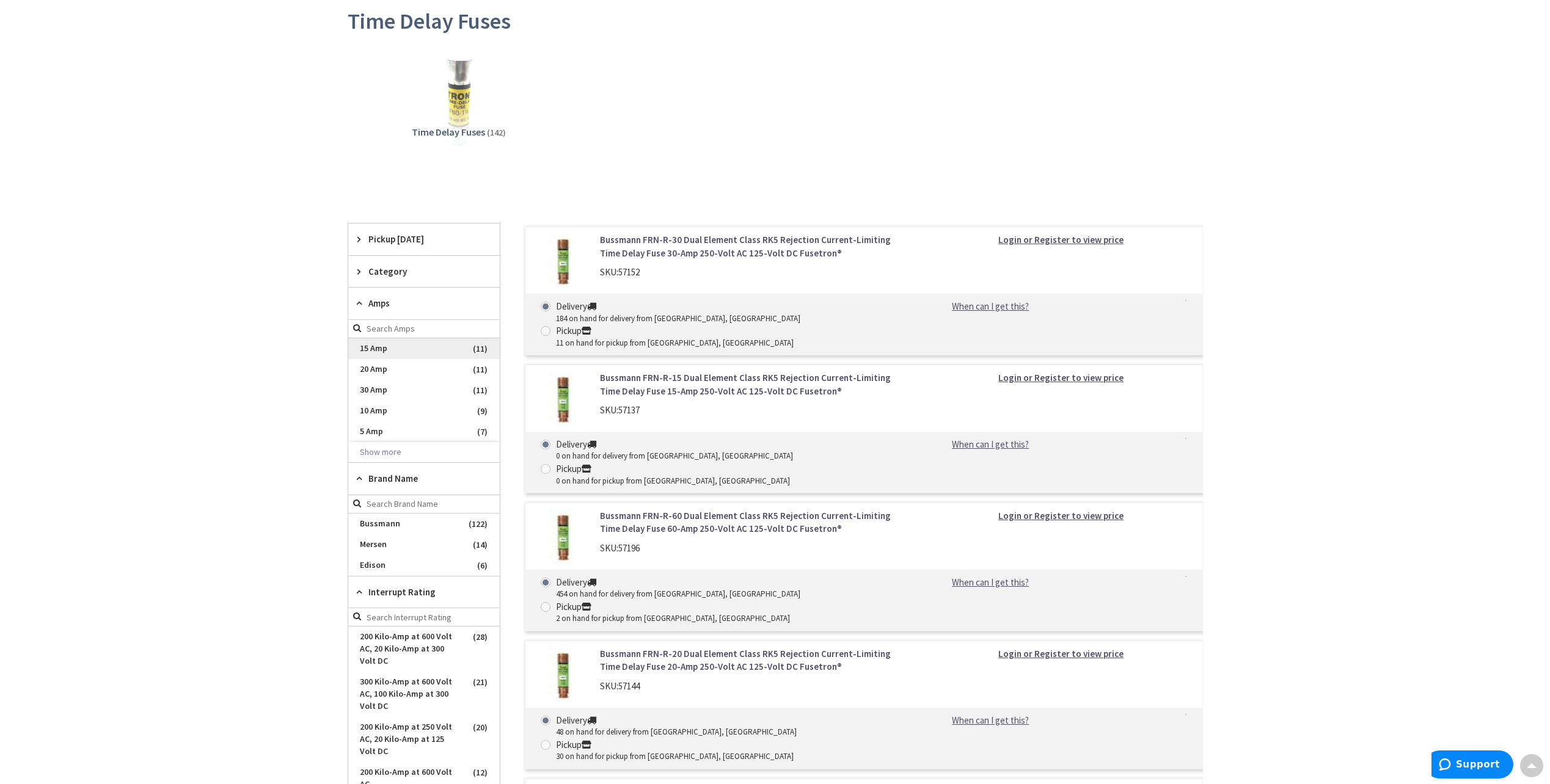
click at [378, 349] on span "15 Amp" at bounding box center [424, 349] width 151 height 21
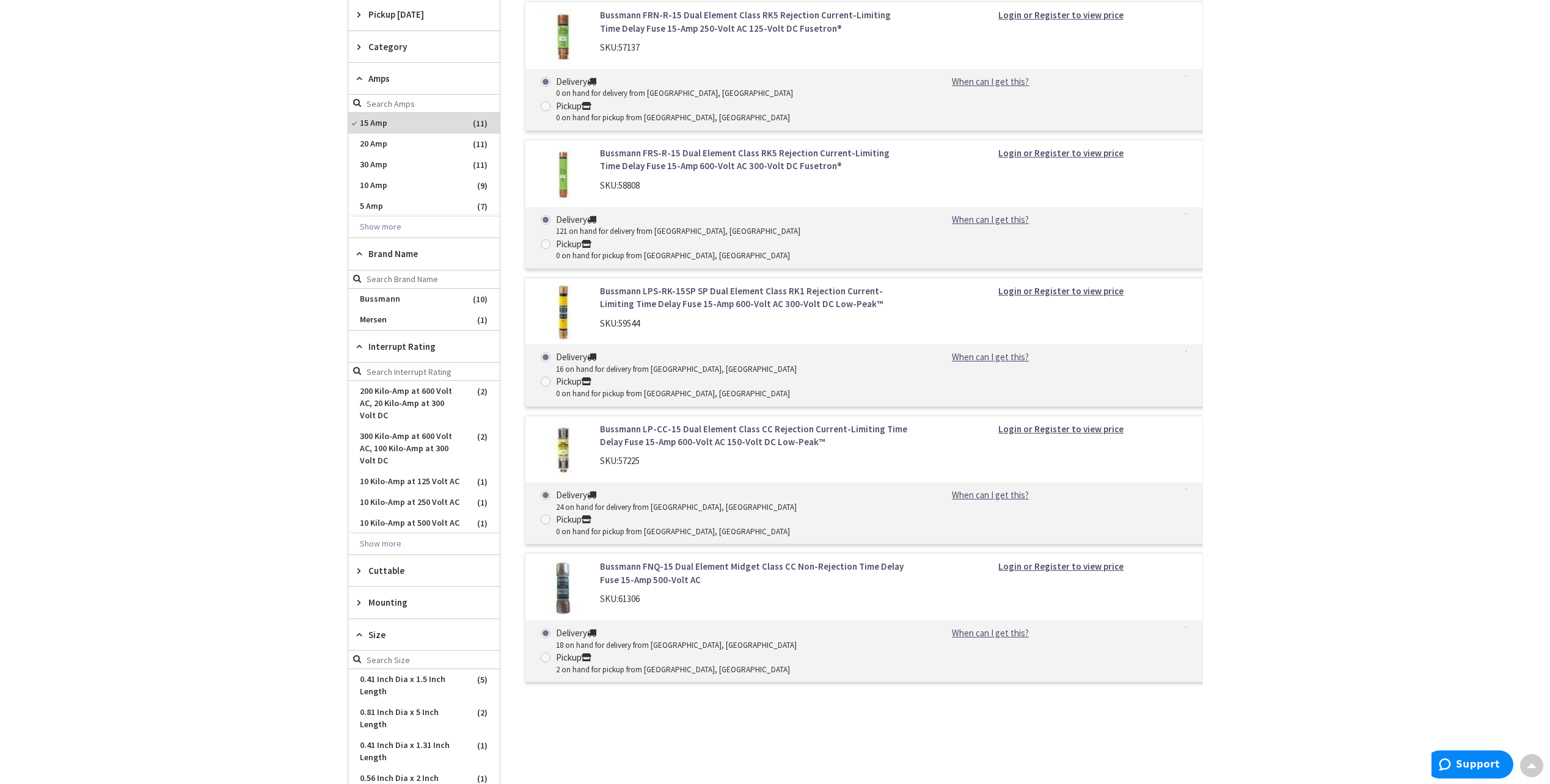
scroll to position [550, 0]
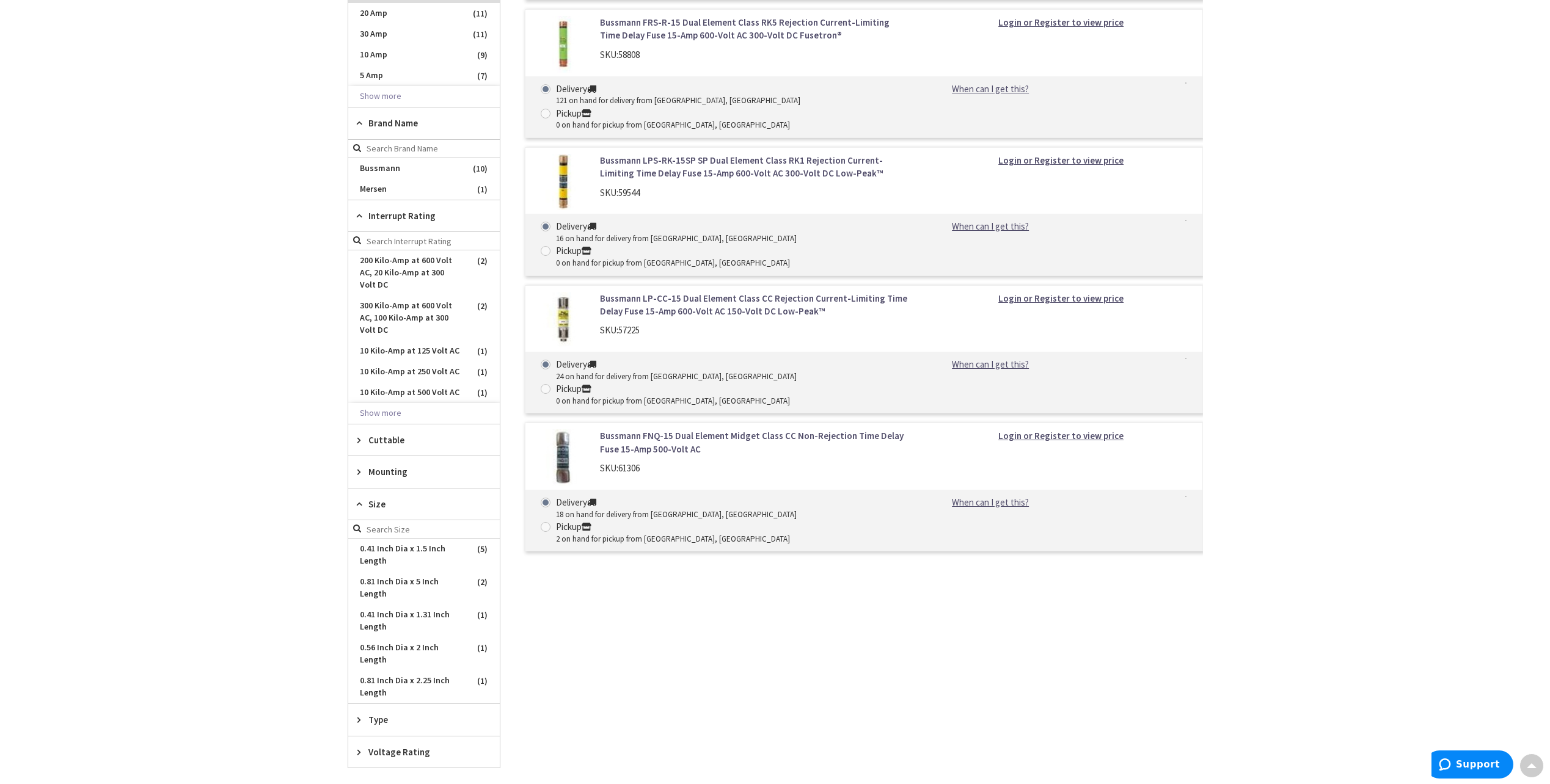
click at [707, 292] on link "Bussmann LP-CC-15 Dual Element Class CC Rejection Current-Limiting Time Delay F…" at bounding box center [755, 305] width 311 height 27
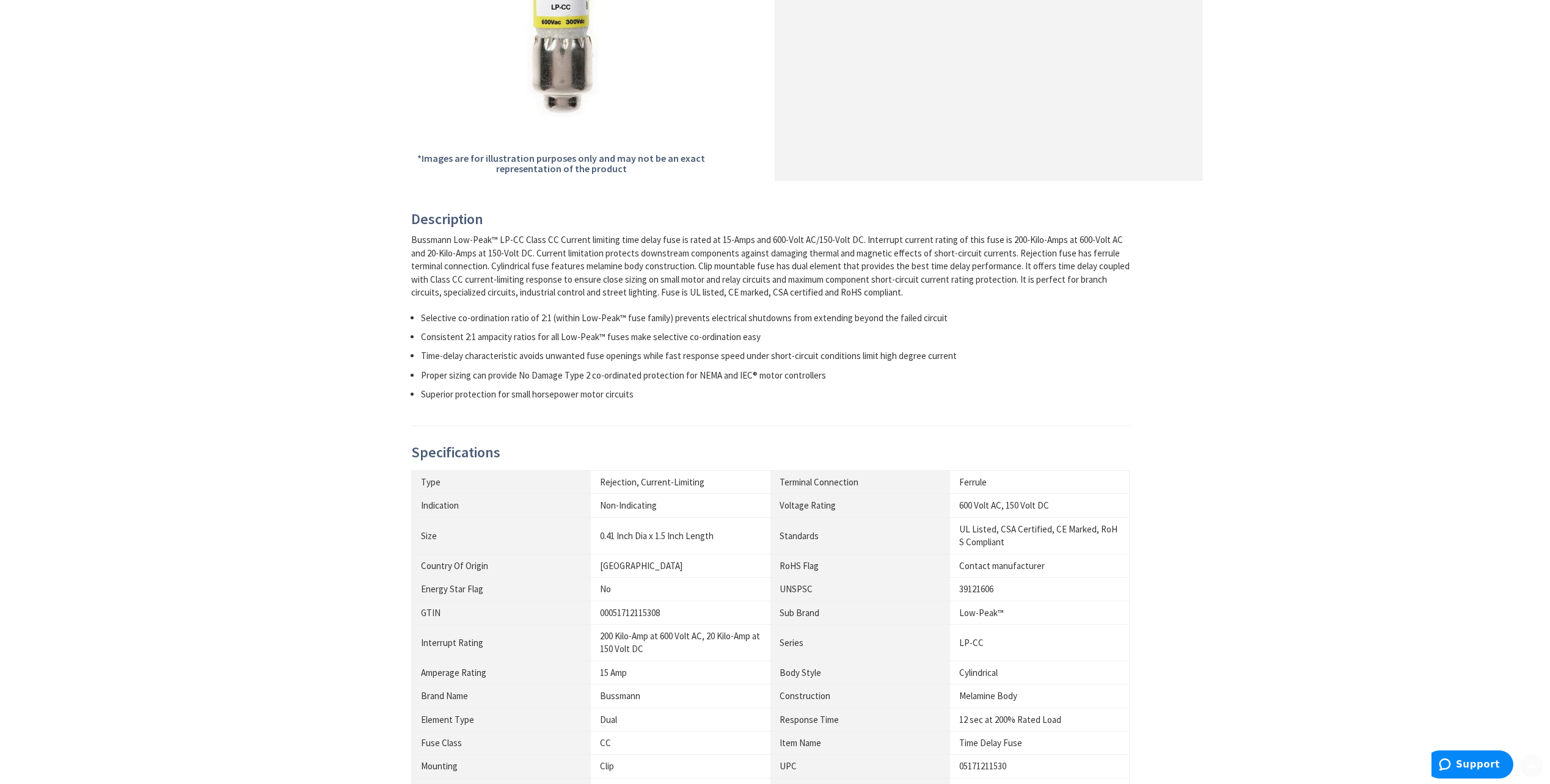
scroll to position [367, 0]
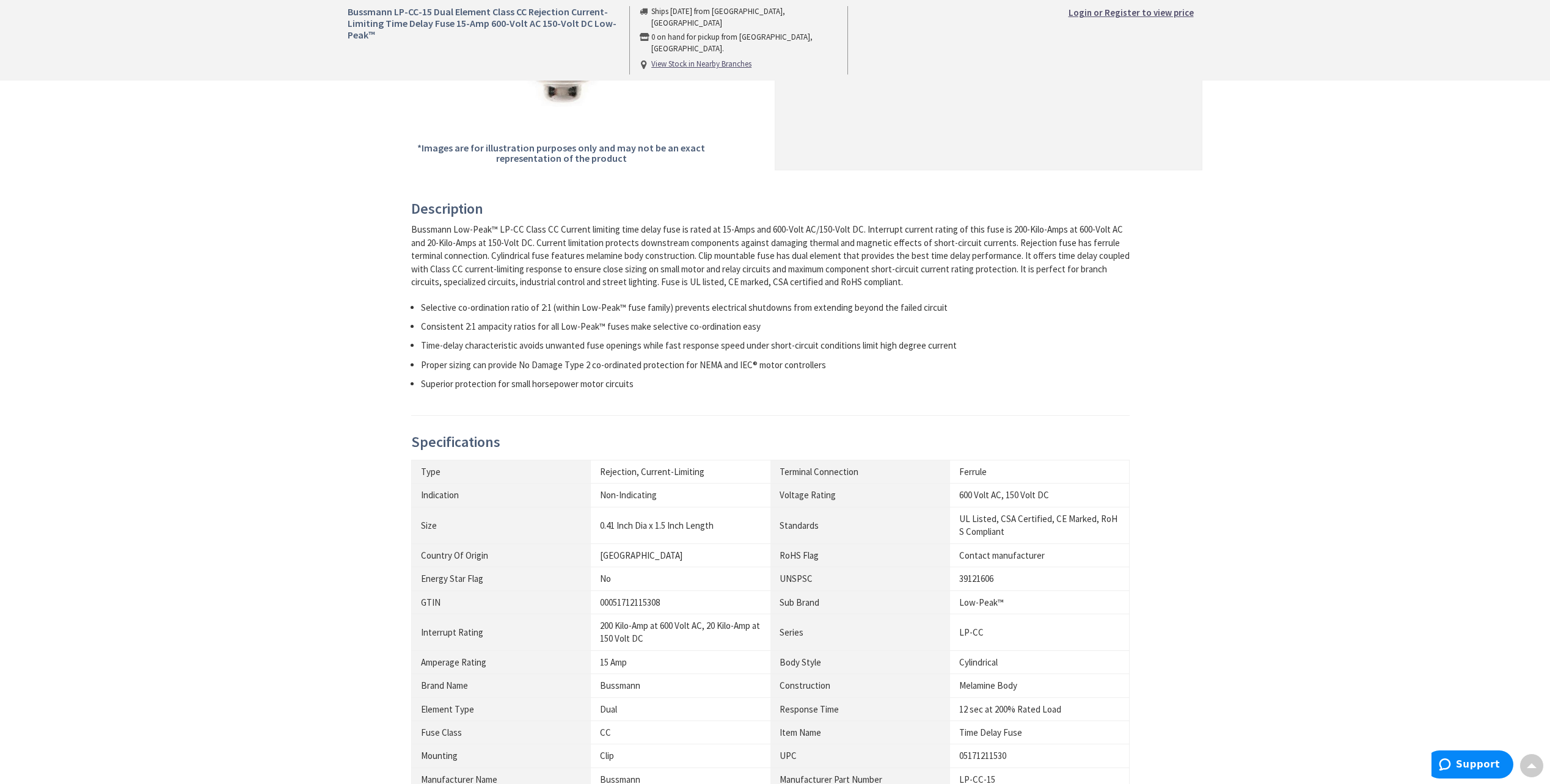
drag, startPoint x: 269, startPoint y: 264, endPoint x: 264, endPoint y: 260, distance: 6.4
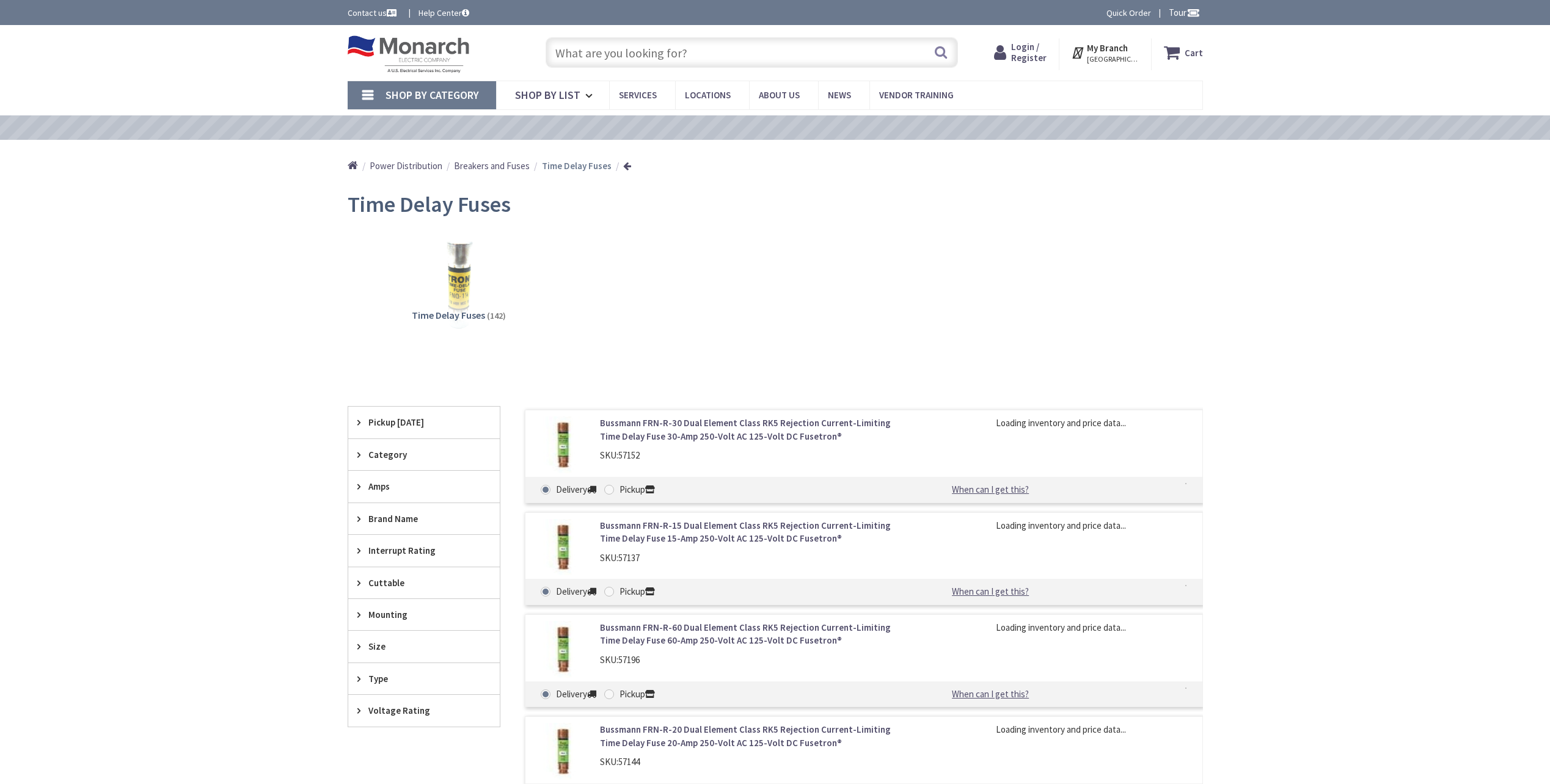
click at [570, 55] on input "text" at bounding box center [751, 52] width 412 height 30
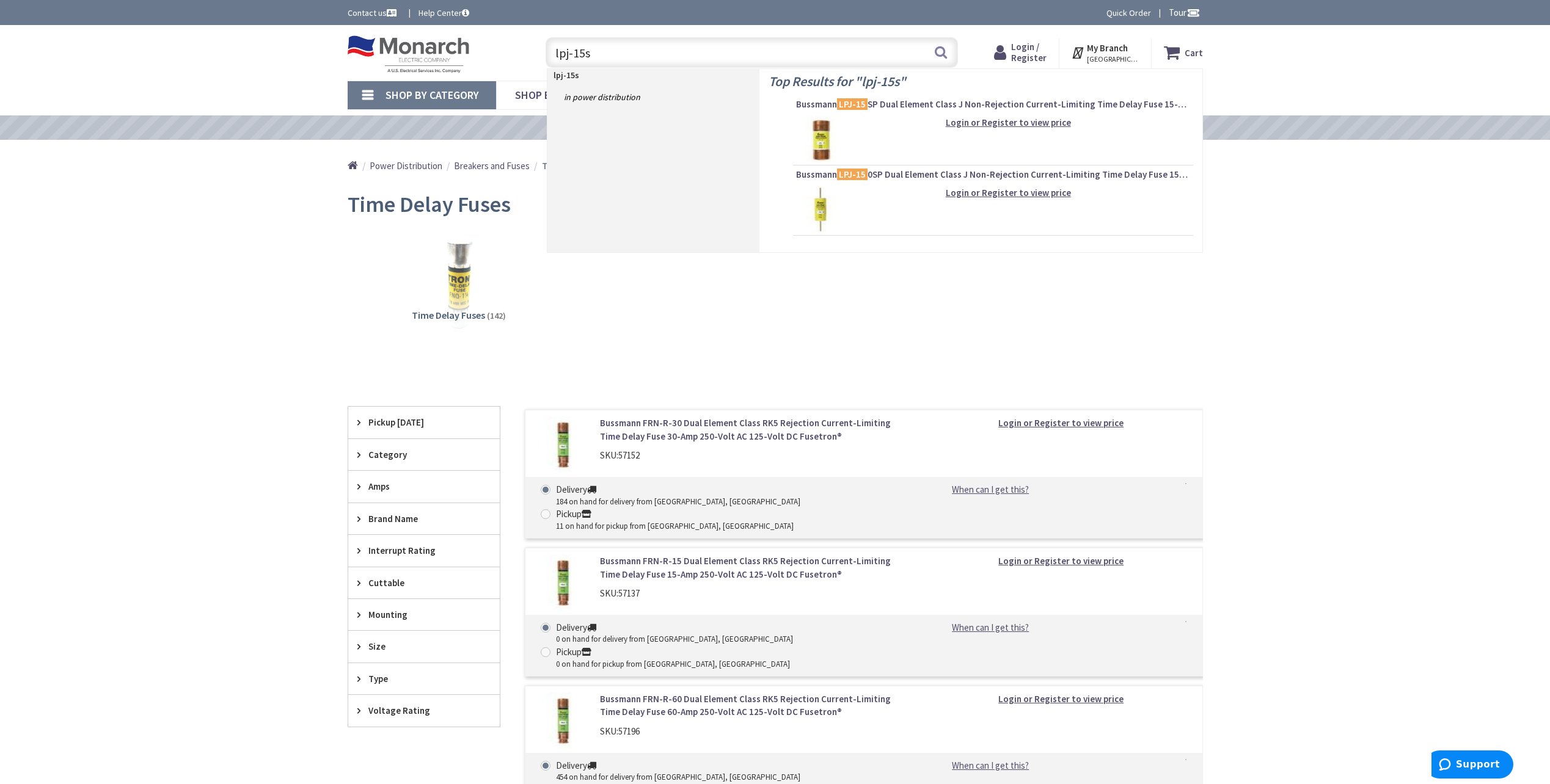
type input "lpj-15sp"
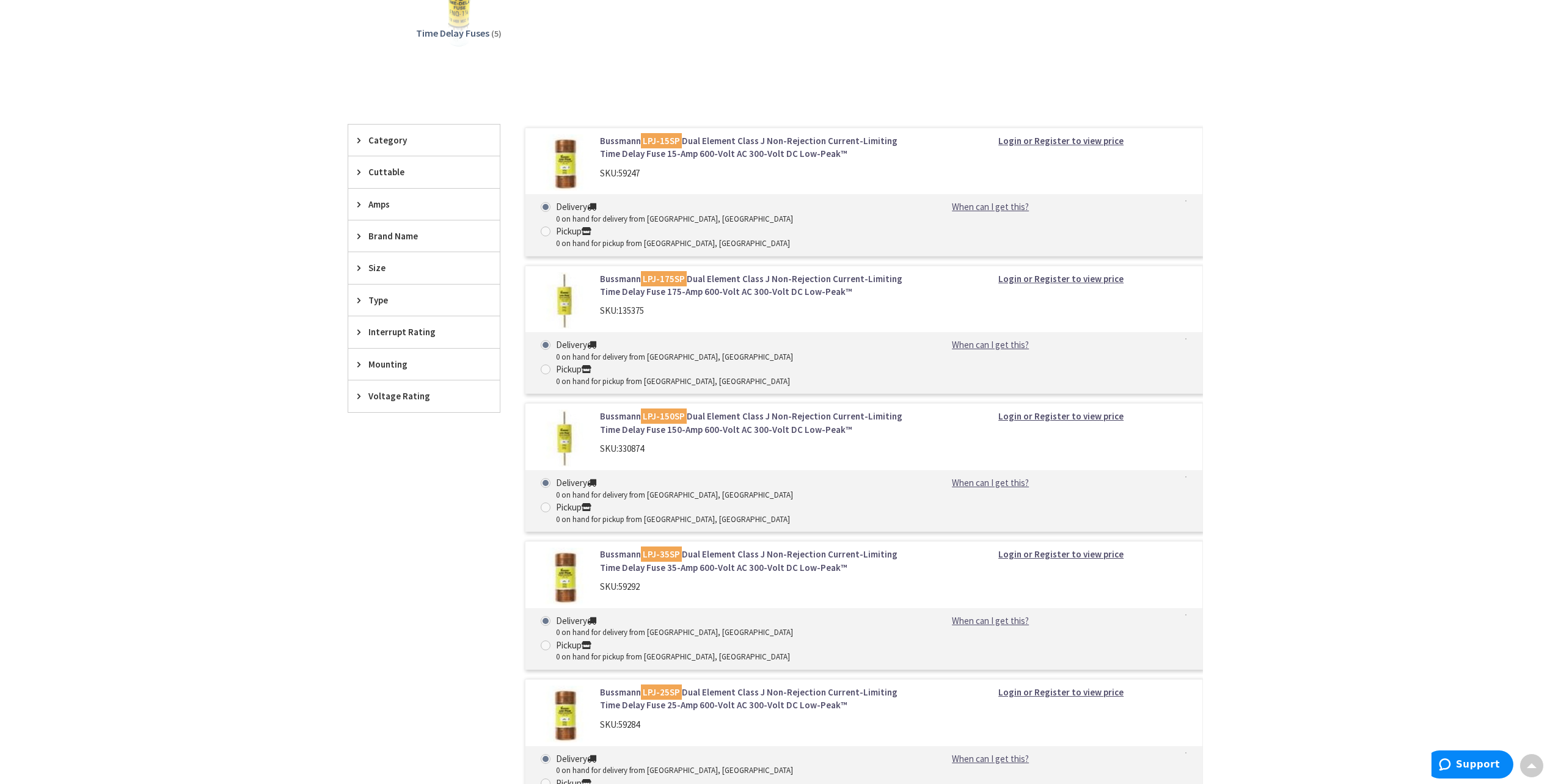
scroll to position [245, 0]
